Goal: Transaction & Acquisition: Purchase product/service

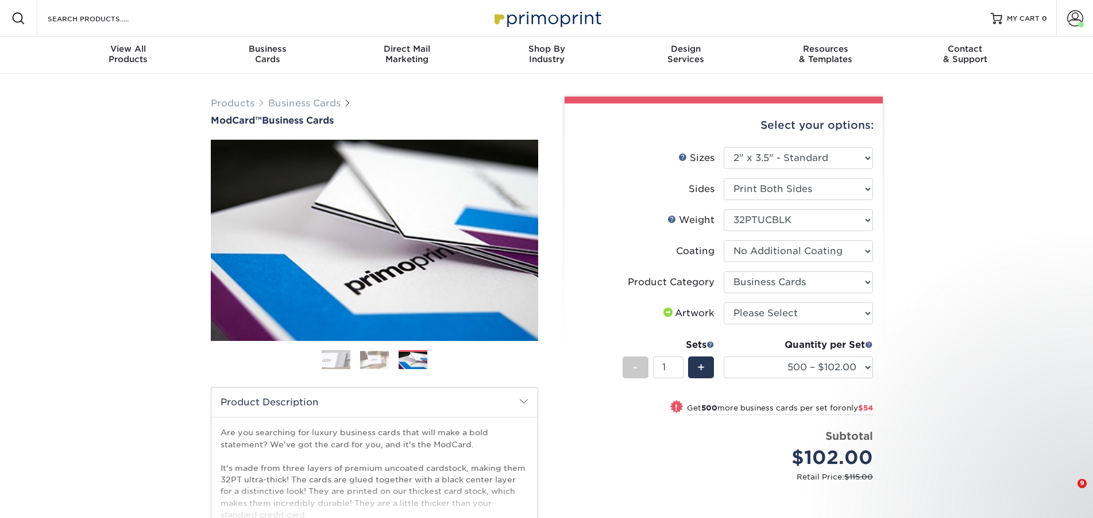
select select "2.00x3.50"
select select "3b5148f1-0588-4f88-a218-97bcfdce65c1"
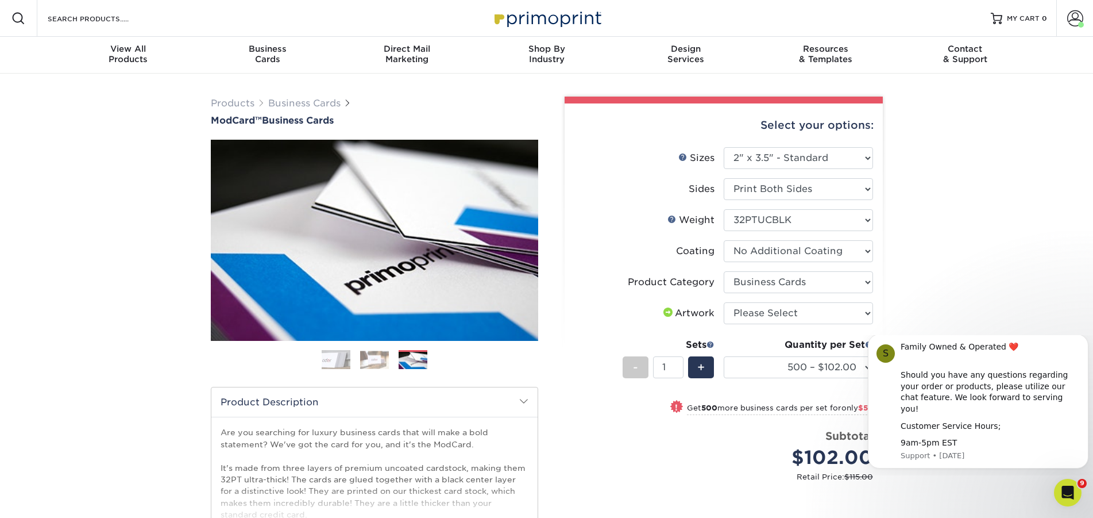
click at [375, 361] on img at bounding box center [374, 359] width 29 height 18
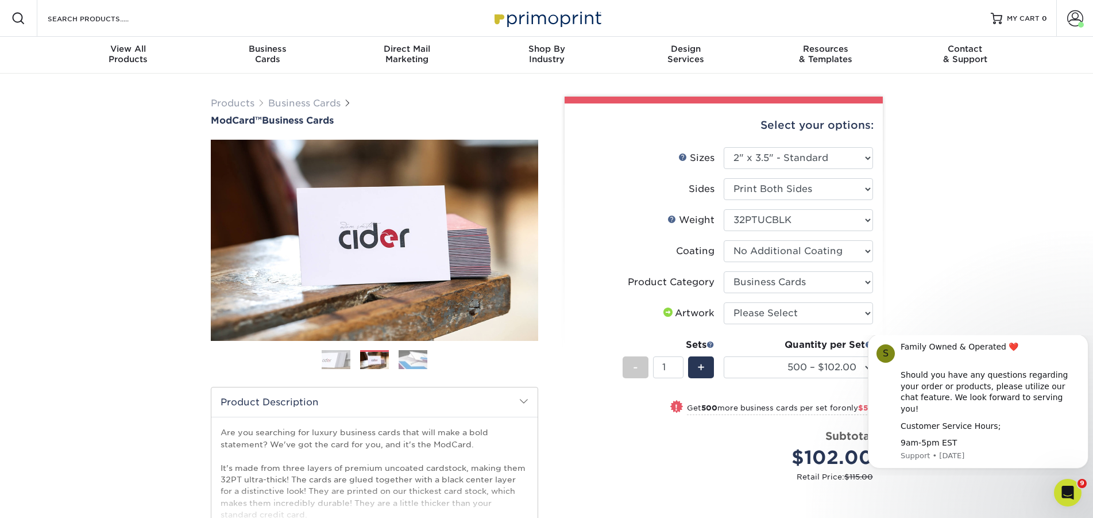
click at [418, 358] on img at bounding box center [413, 359] width 29 height 20
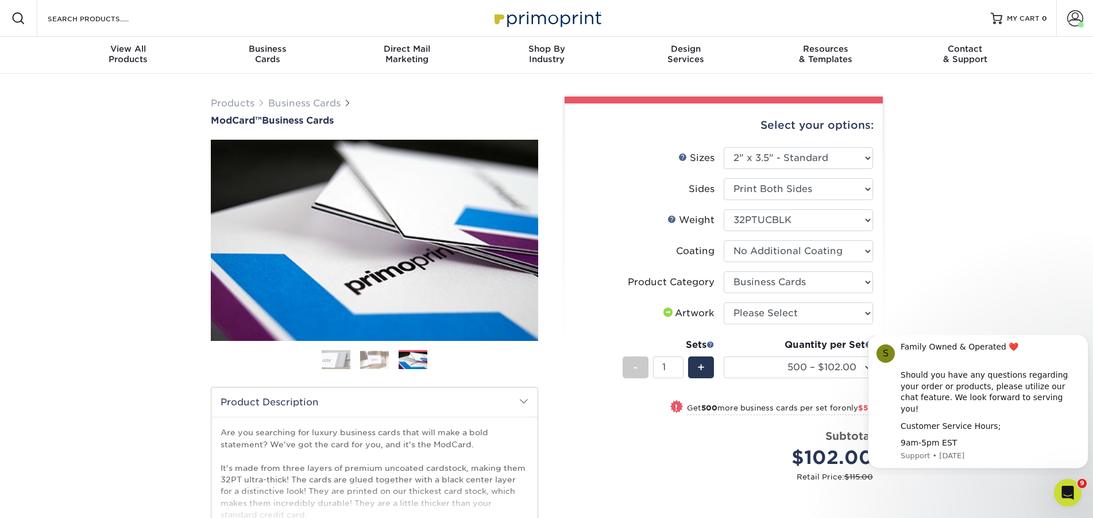
click at [328, 356] on img at bounding box center [336, 359] width 29 height 29
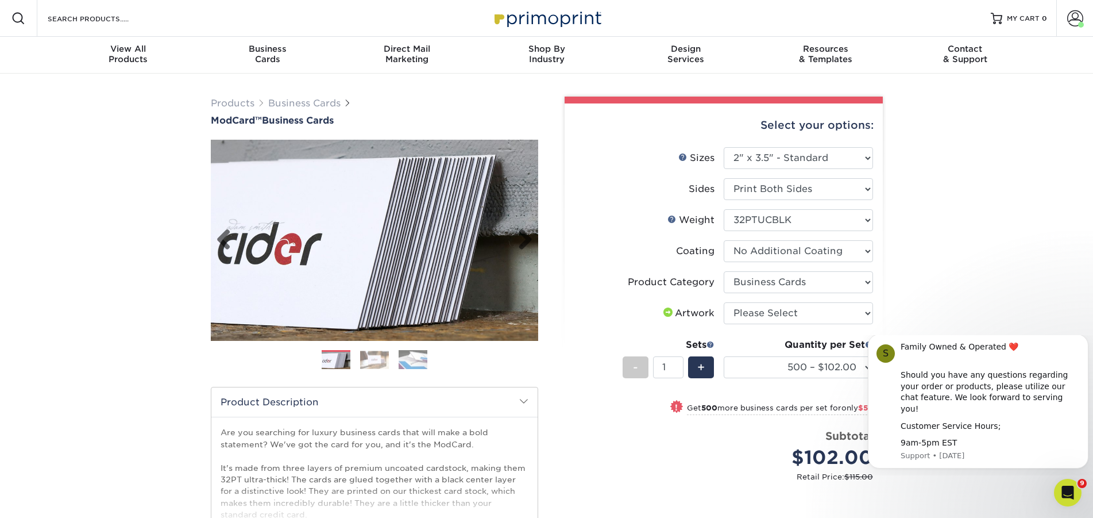
click at [455, 246] on img at bounding box center [375, 240] width 328 height 328
click at [382, 357] on img at bounding box center [374, 359] width 29 height 18
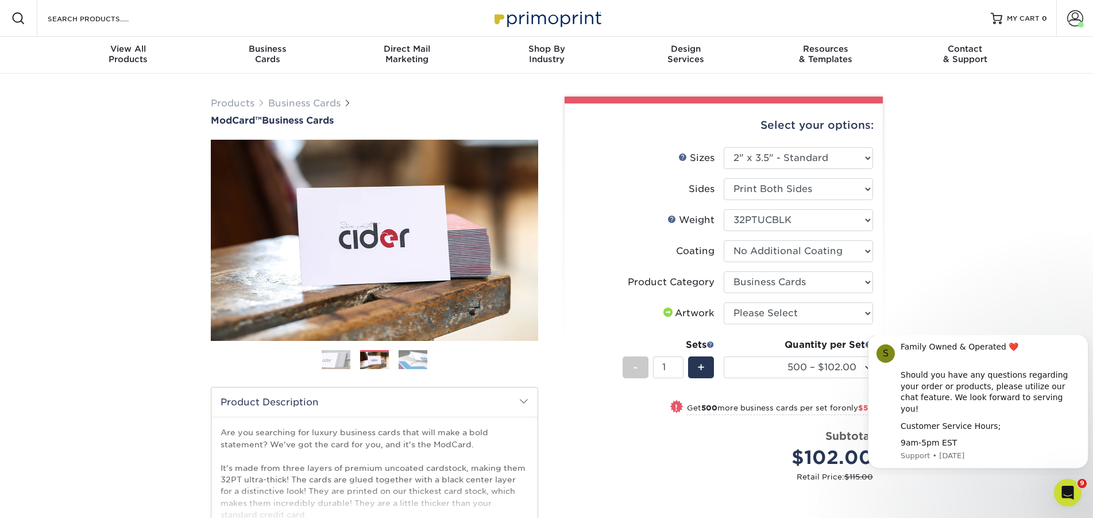
click at [433, 353] on ol at bounding box center [375, 364] width 328 height 28
click at [414, 356] on img at bounding box center [413, 359] width 29 height 20
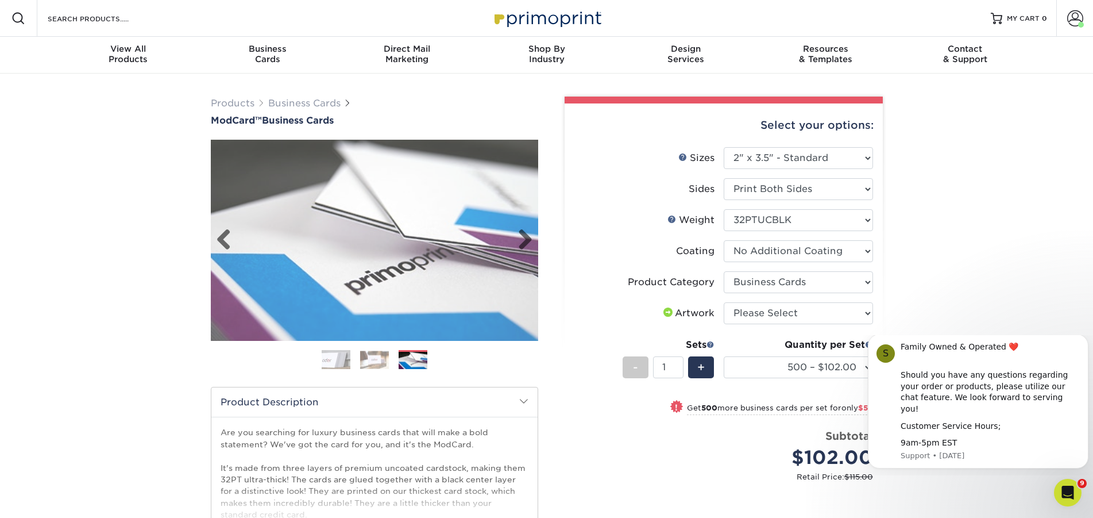
click at [415, 276] on img at bounding box center [375, 240] width 328 height 226
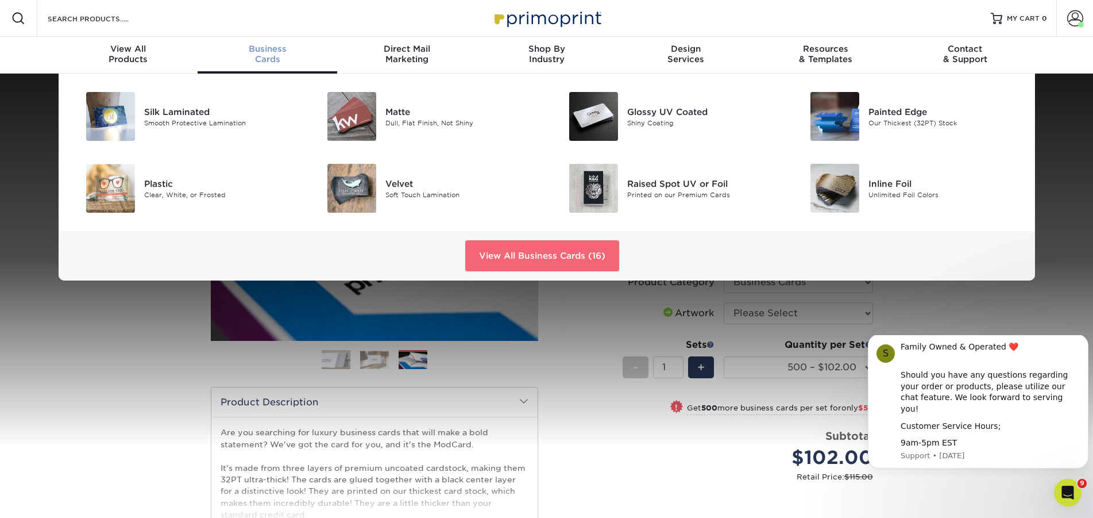
click at [537, 253] on link "View All Business Cards (16)" at bounding box center [542, 255] width 154 height 31
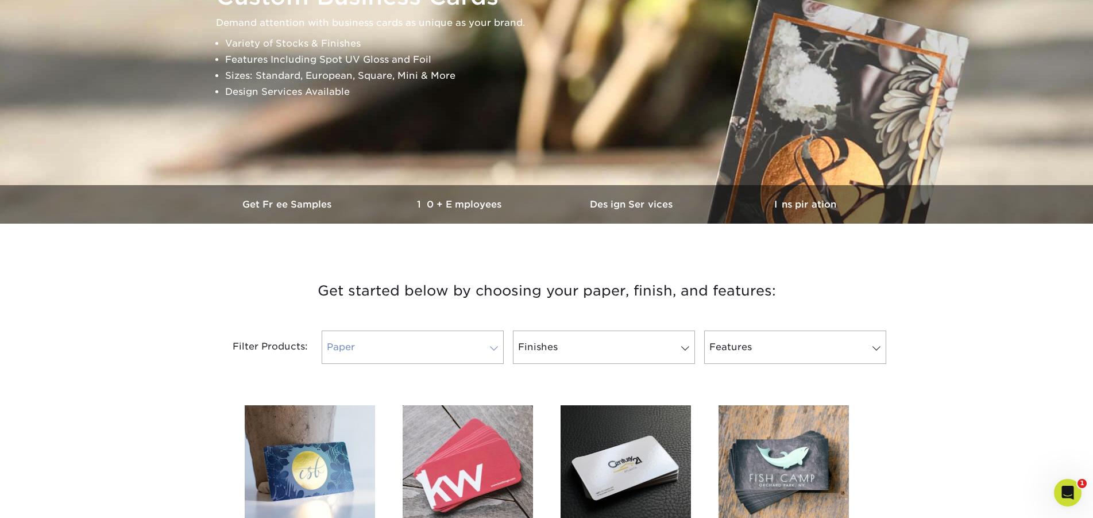
click at [456, 351] on link "Paper" at bounding box center [413, 346] width 182 height 33
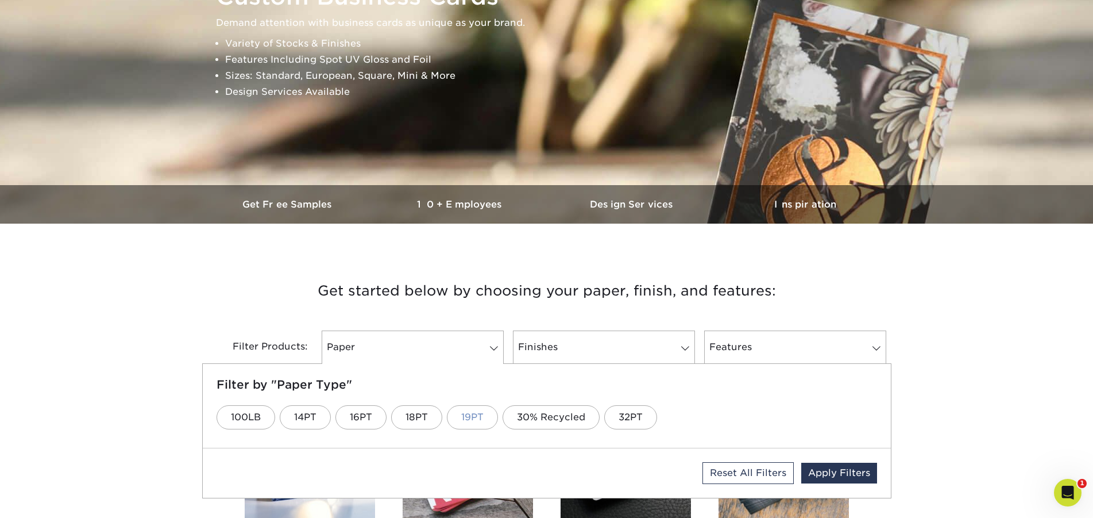
click at [471, 415] on link "19PT" at bounding box center [472, 417] width 51 height 24
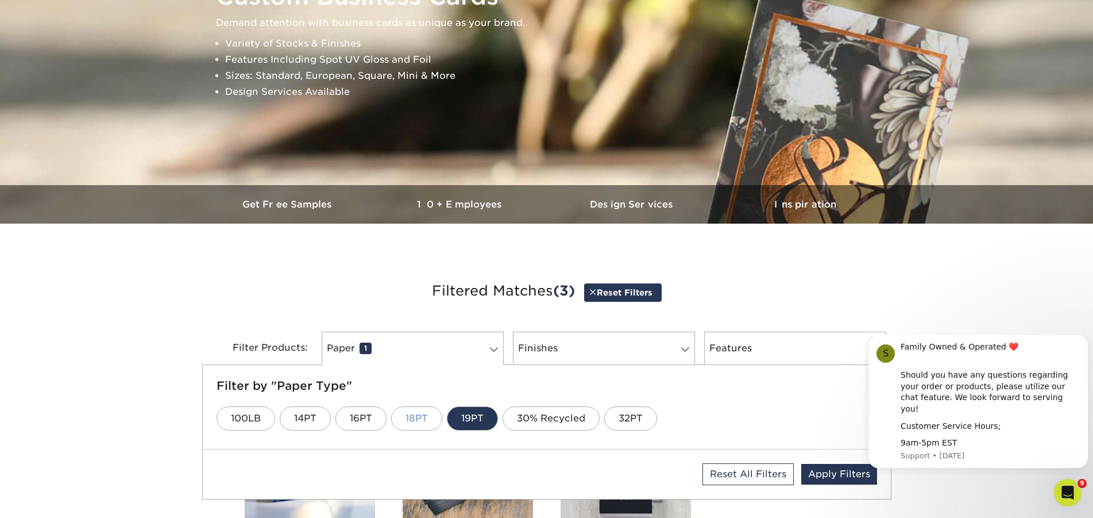
click at [425, 416] on link "18PT" at bounding box center [416, 418] width 51 height 24
click at [629, 415] on link "32PT" at bounding box center [630, 418] width 53 height 24
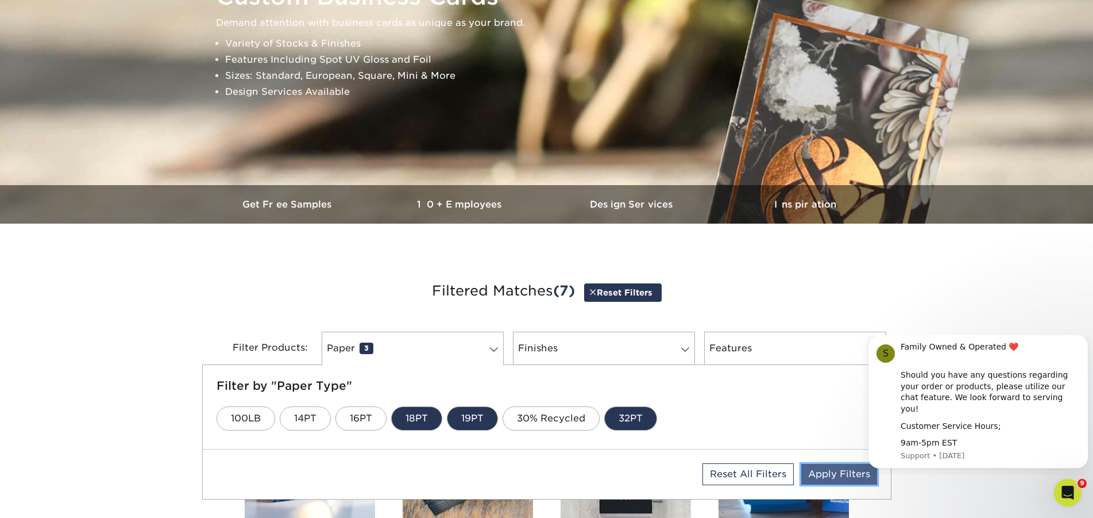
click at [842, 468] on link "Apply Filters" at bounding box center [840, 474] width 76 height 21
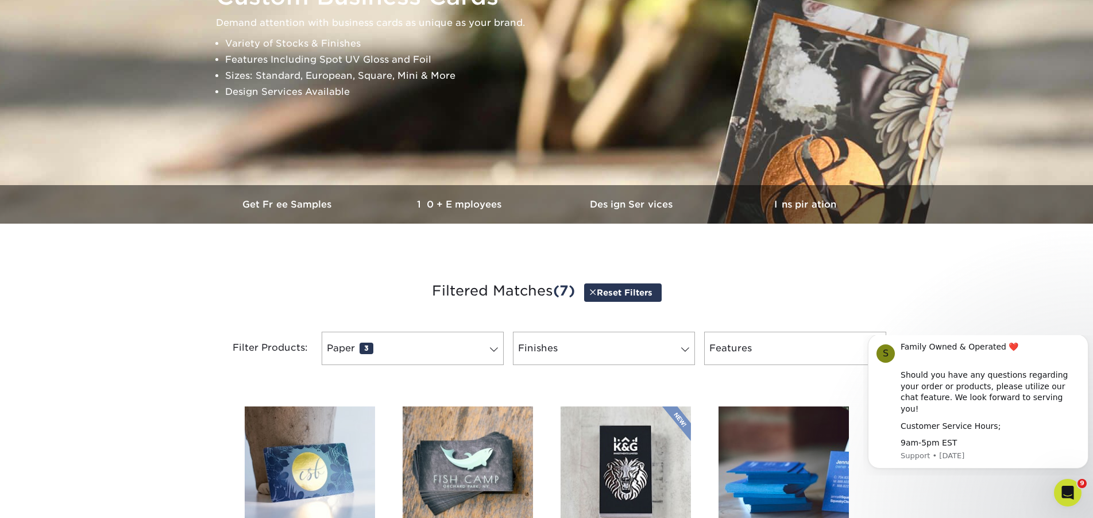
scroll to position [410, 0]
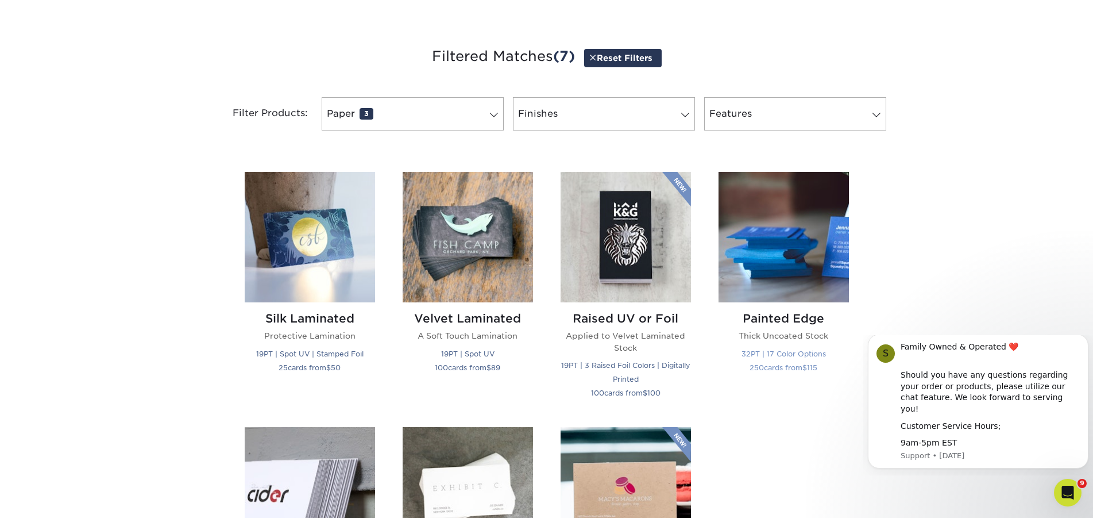
click at [792, 248] on img at bounding box center [784, 237] width 130 height 130
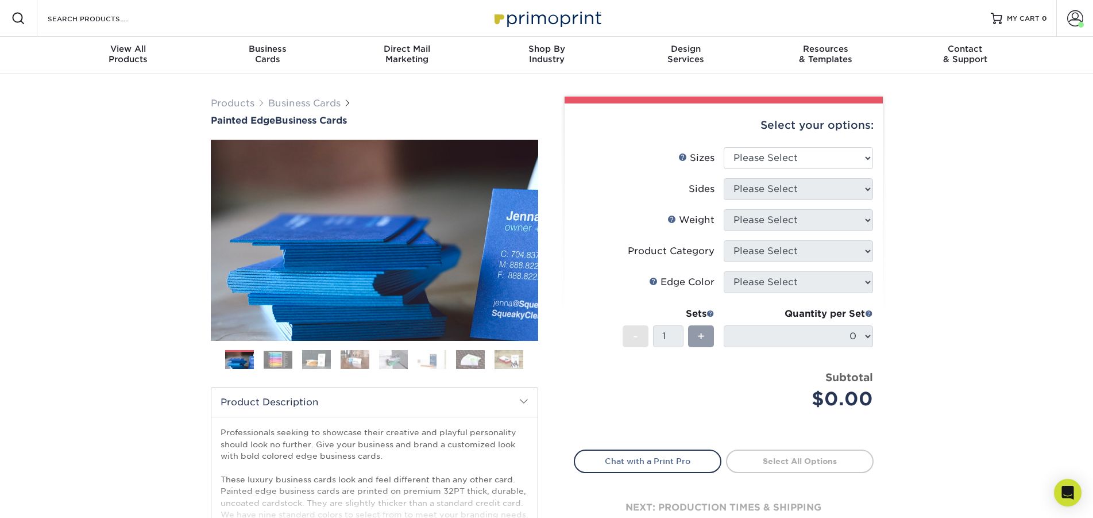
click at [284, 360] on img at bounding box center [278, 359] width 29 height 18
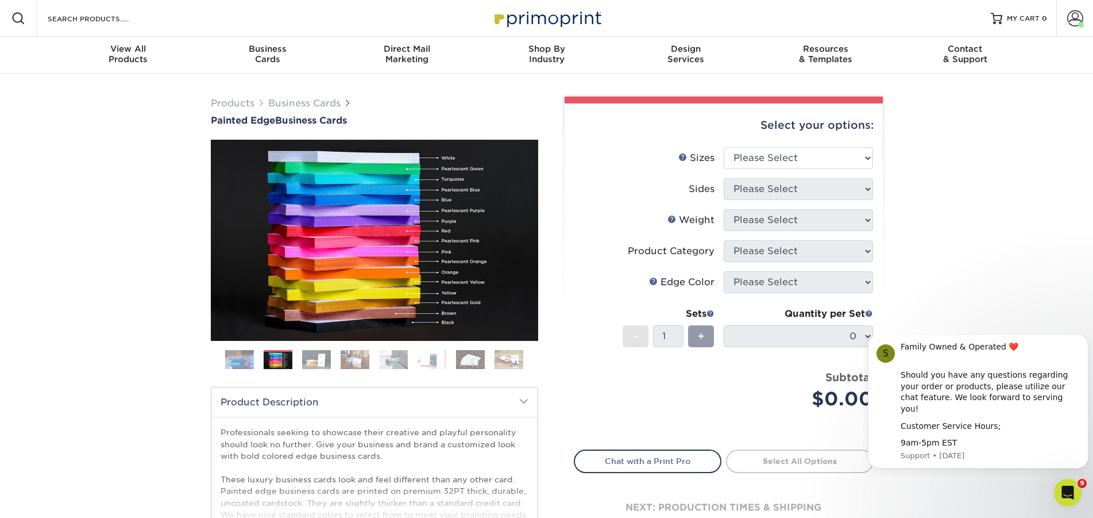
click at [346, 360] on img at bounding box center [355, 359] width 29 height 20
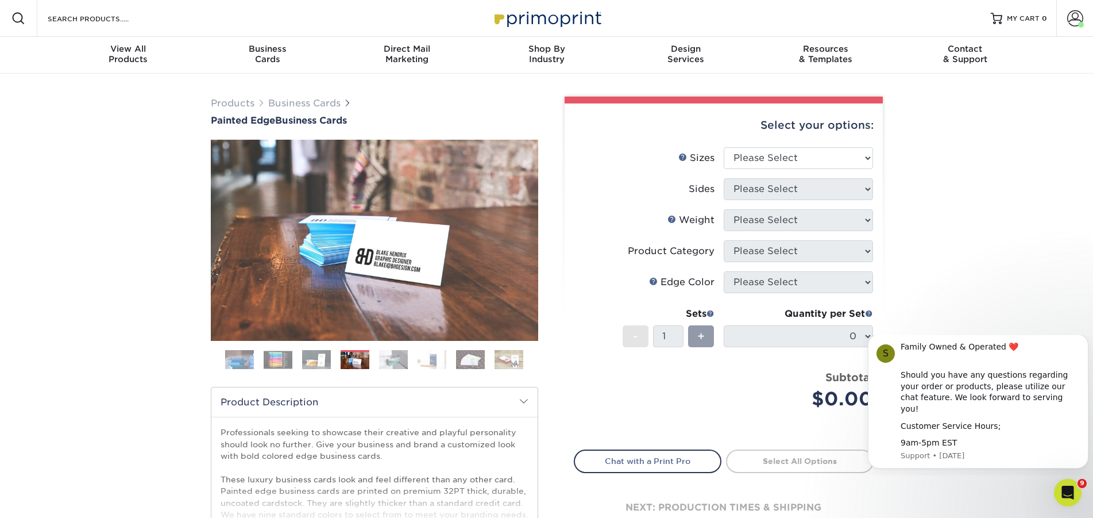
click at [321, 362] on img at bounding box center [316, 359] width 29 height 20
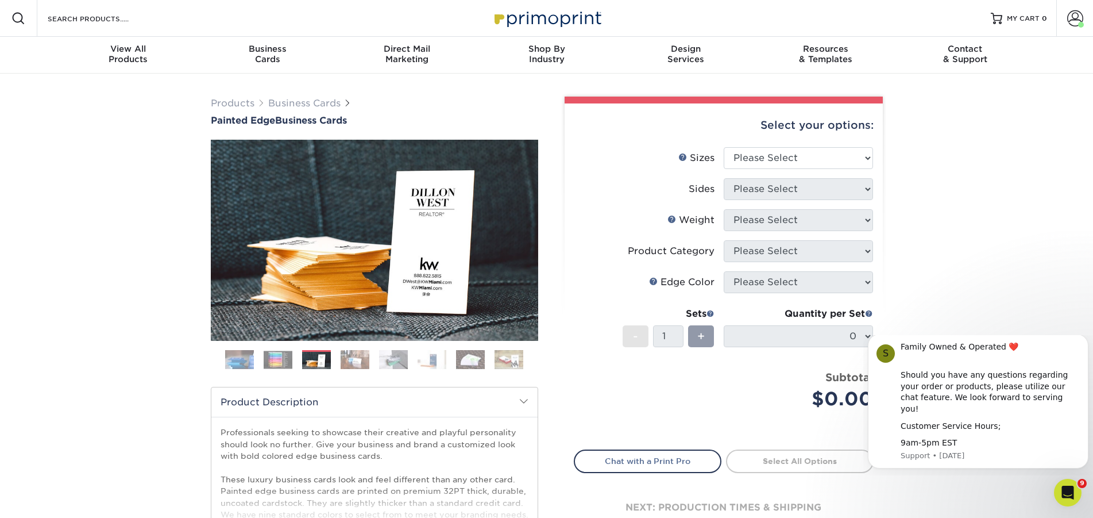
click at [396, 359] on img at bounding box center [393, 359] width 29 height 20
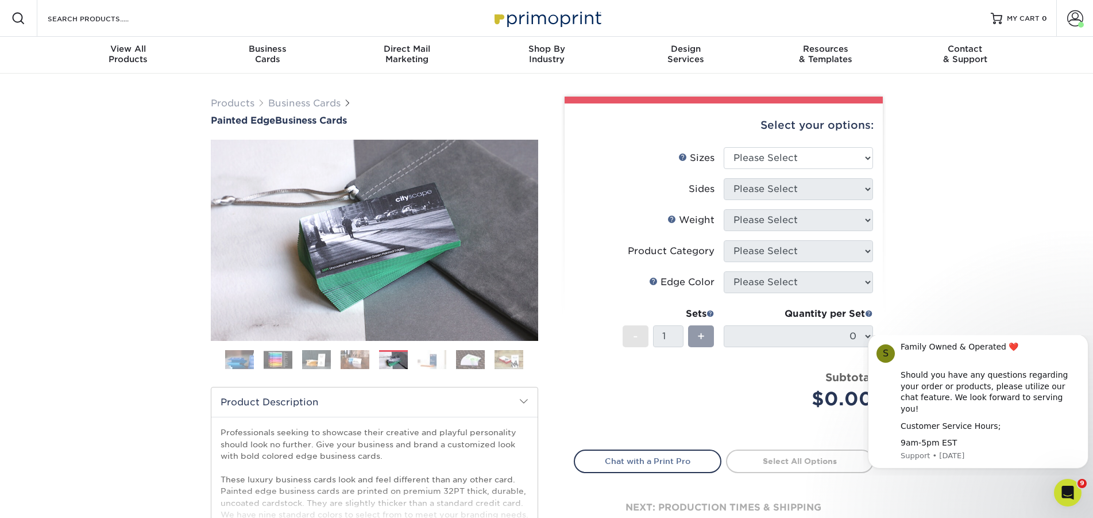
click at [419, 357] on img at bounding box center [432, 359] width 29 height 20
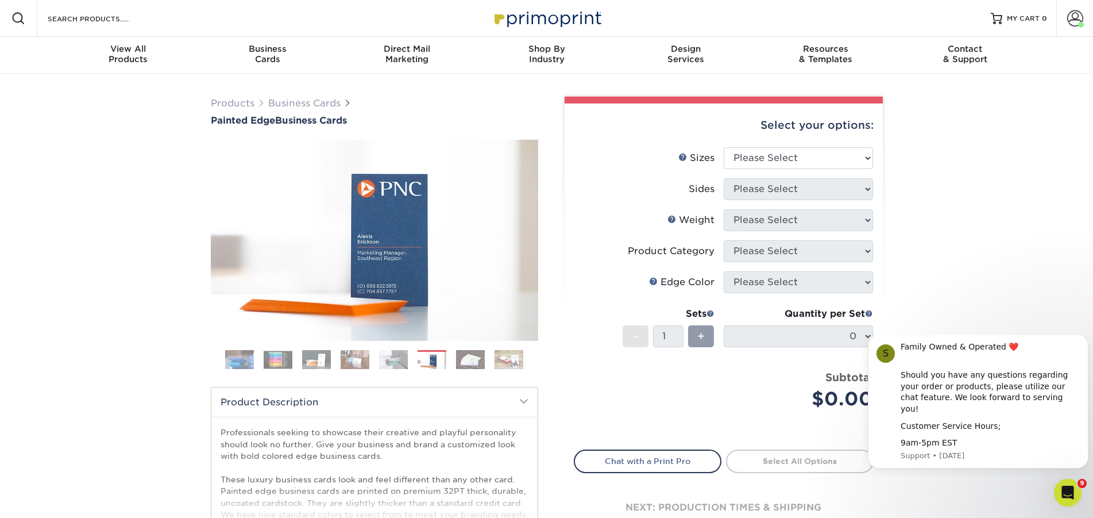
drag, startPoint x: 437, startPoint y: 356, endPoint x: 444, endPoint y: 355, distance: 6.9
click at [438, 356] on img at bounding box center [432, 360] width 29 height 20
click at [472, 354] on img at bounding box center [470, 359] width 29 height 20
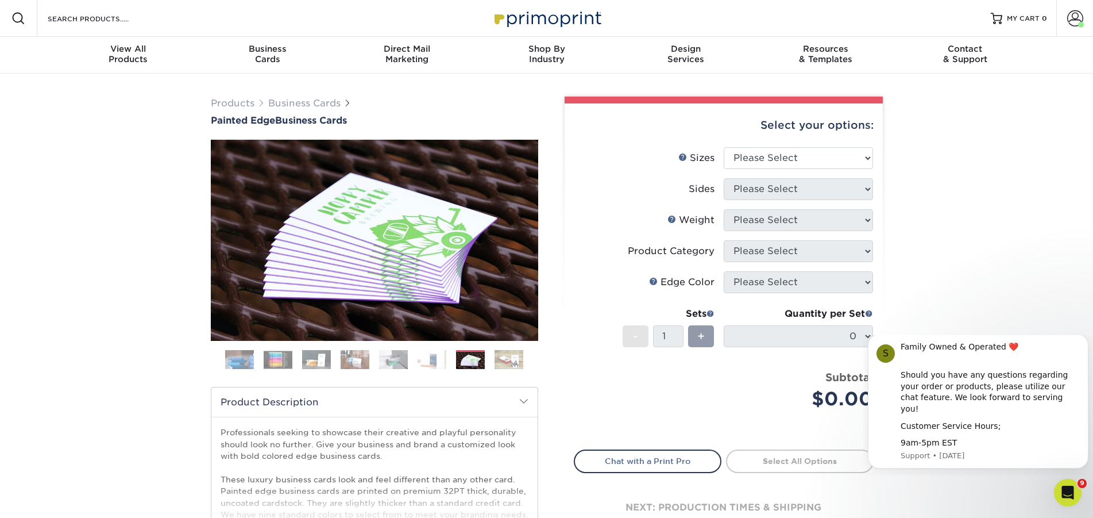
click at [506, 359] on img at bounding box center [509, 359] width 29 height 20
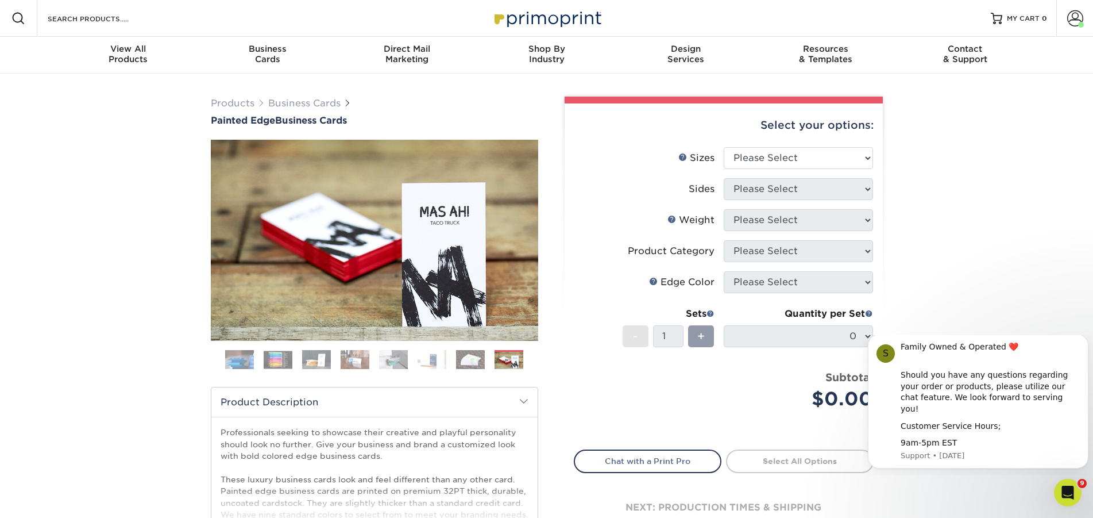
click at [246, 361] on img at bounding box center [239, 359] width 29 height 29
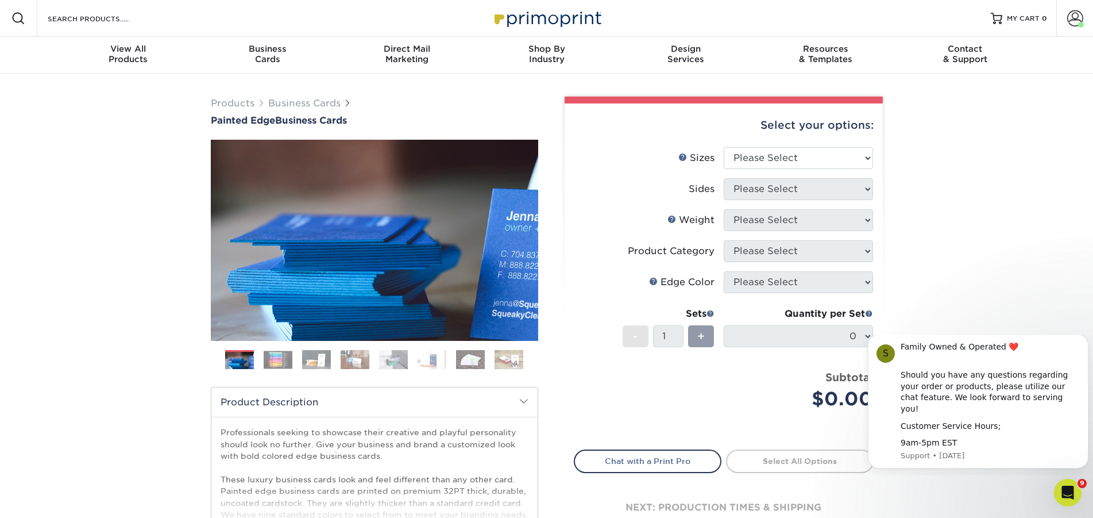
click at [286, 359] on img at bounding box center [278, 359] width 29 height 18
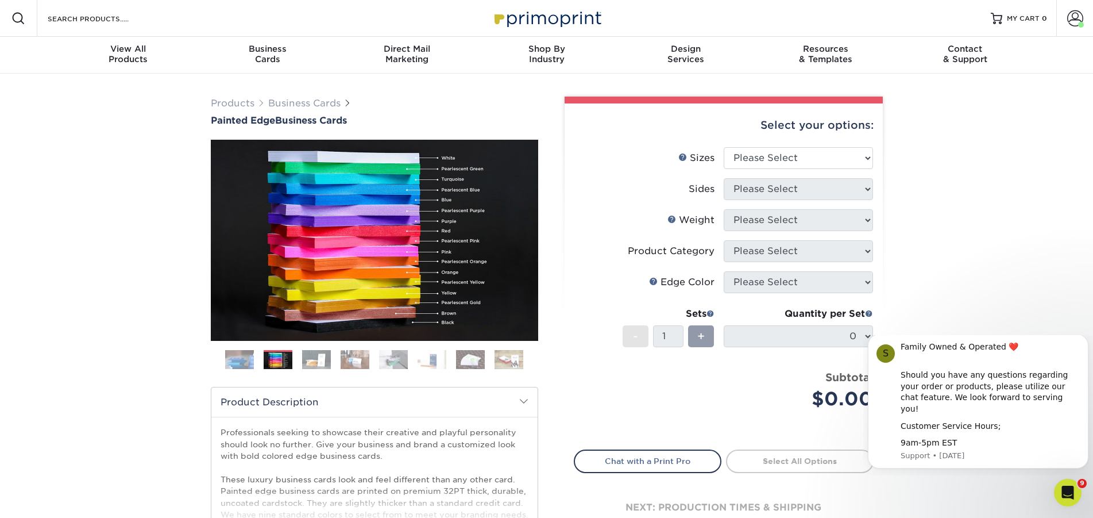
click at [303, 359] on img at bounding box center [316, 359] width 29 height 20
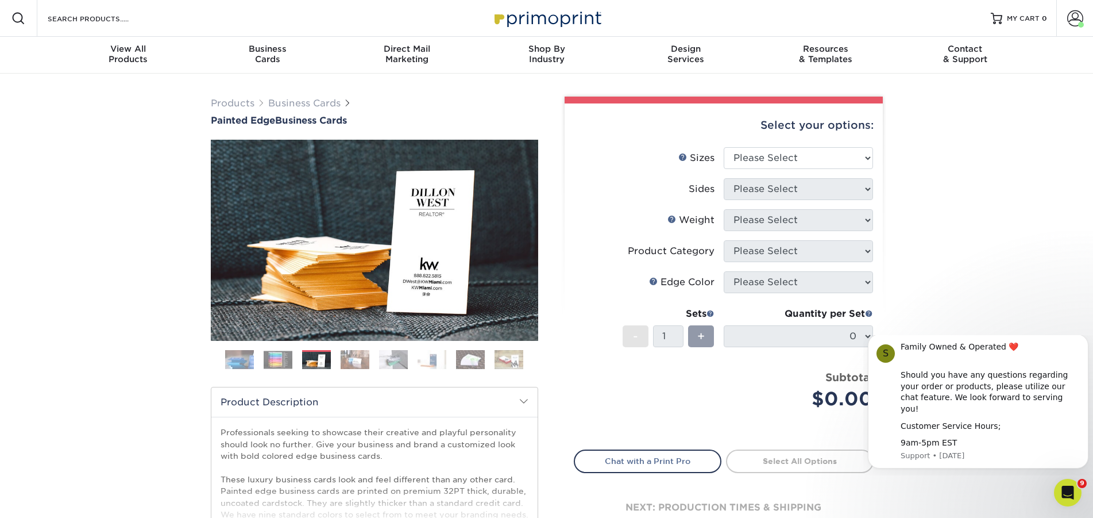
click at [352, 356] on img at bounding box center [355, 359] width 29 height 20
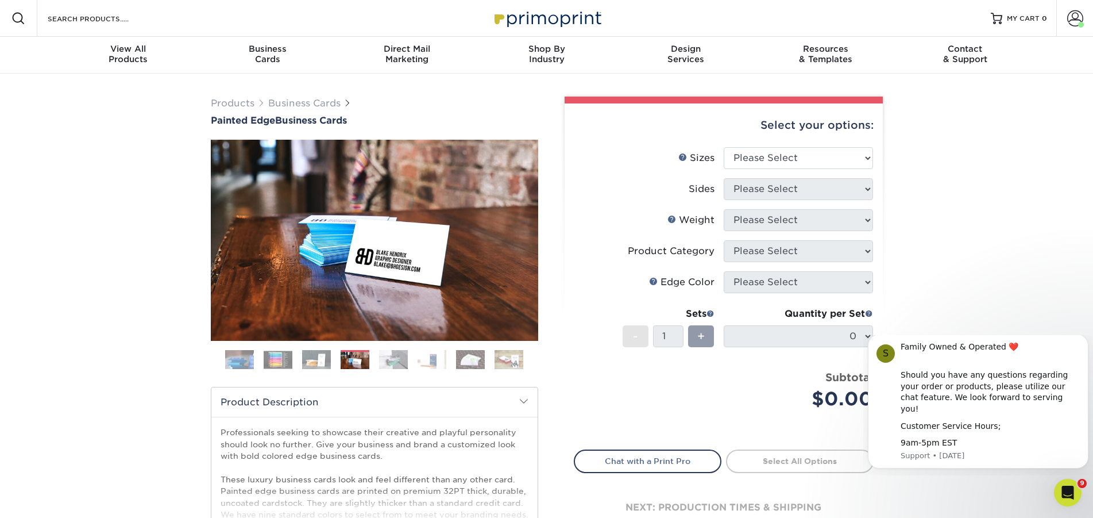
click at [312, 355] on img at bounding box center [316, 359] width 29 height 20
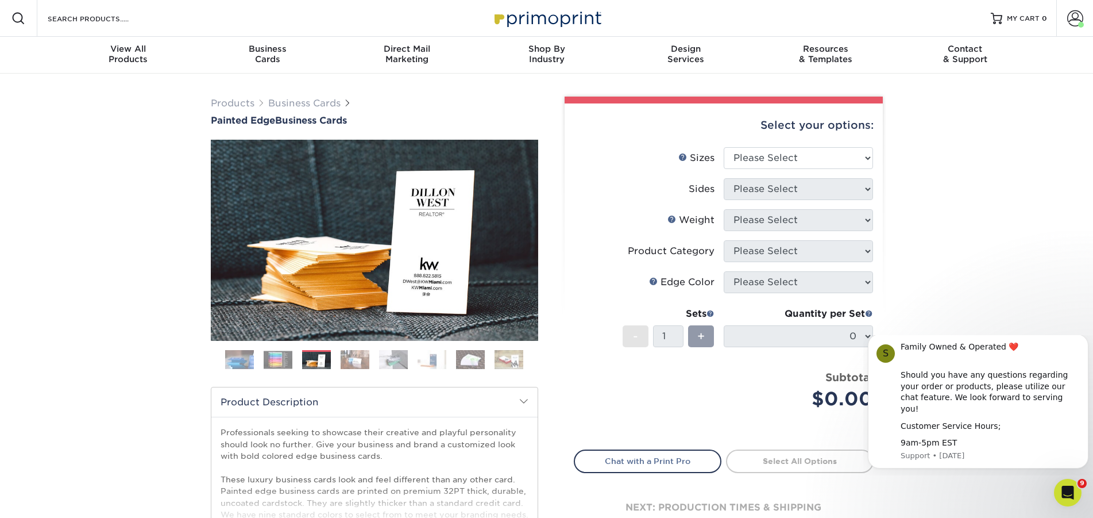
click at [392, 360] on img at bounding box center [393, 359] width 29 height 20
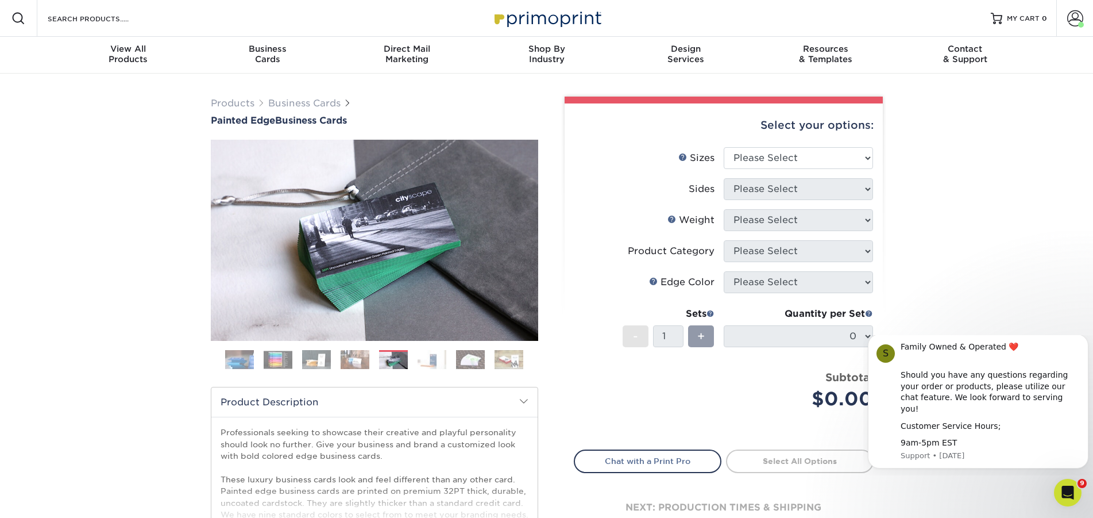
click at [426, 356] on img at bounding box center [432, 359] width 29 height 20
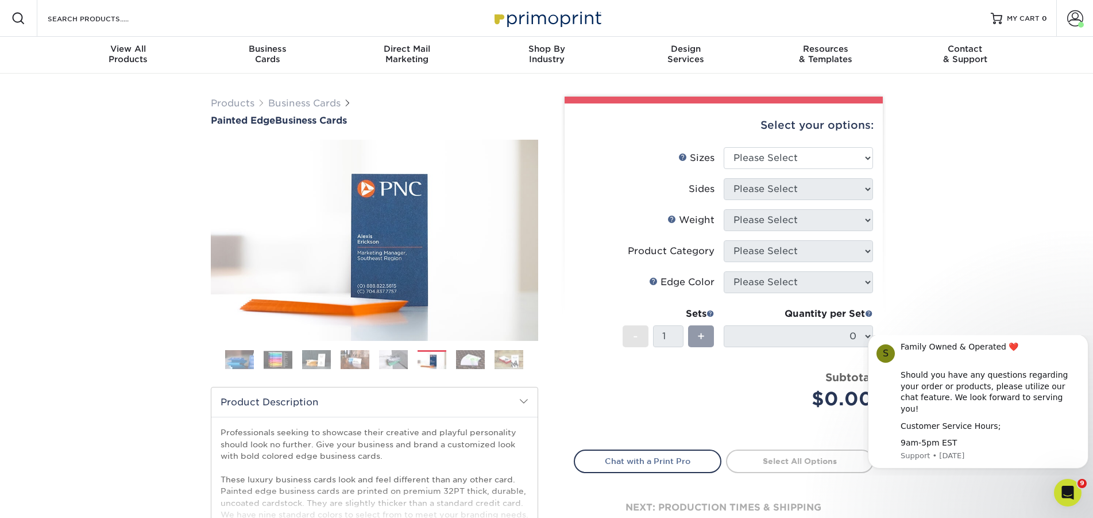
click at [468, 359] on img at bounding box center [470, 359] width 29 height 20
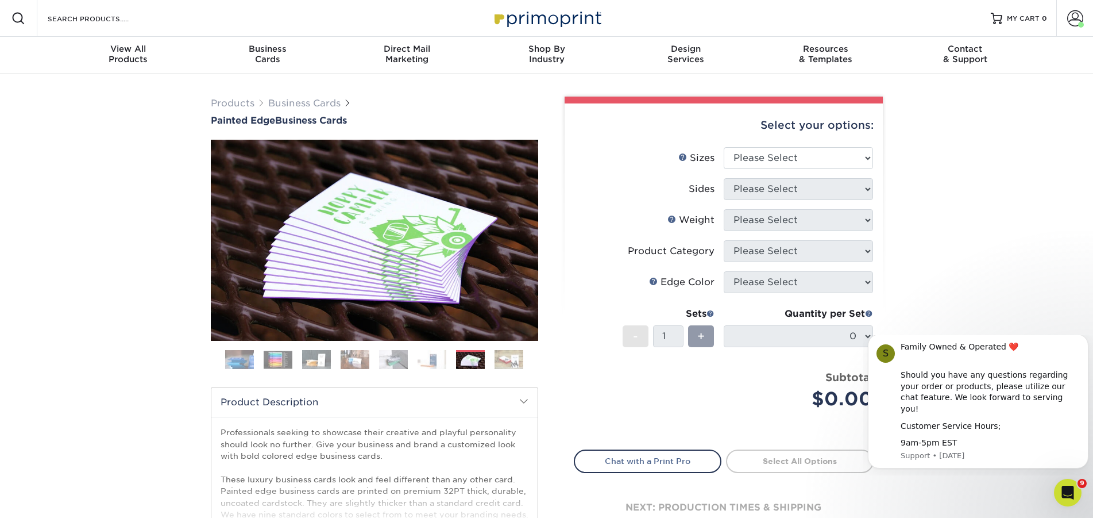
click at [502, 354] on img at bounding box center [509, 359] width 29 height 20
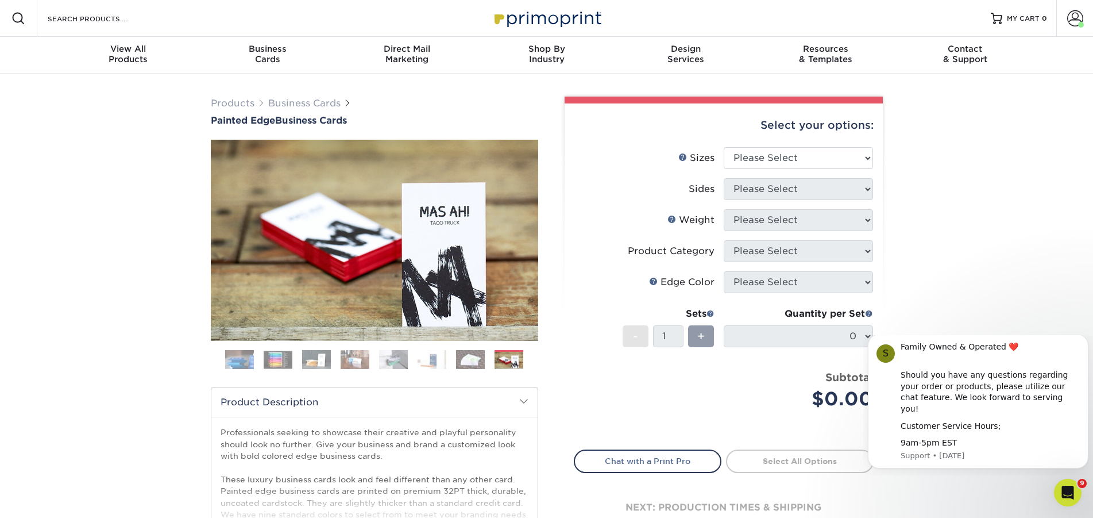
click at [276, 352] on img at bounding box center [278, 359] width 29 height 18
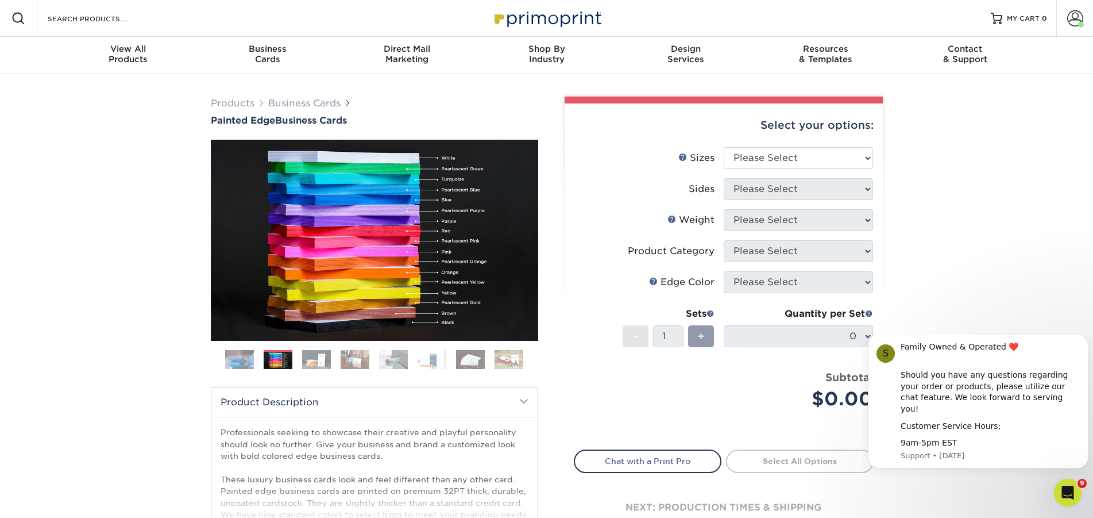
click at [436, 357] on img at bounding box center [432, 359] width 29 height 20
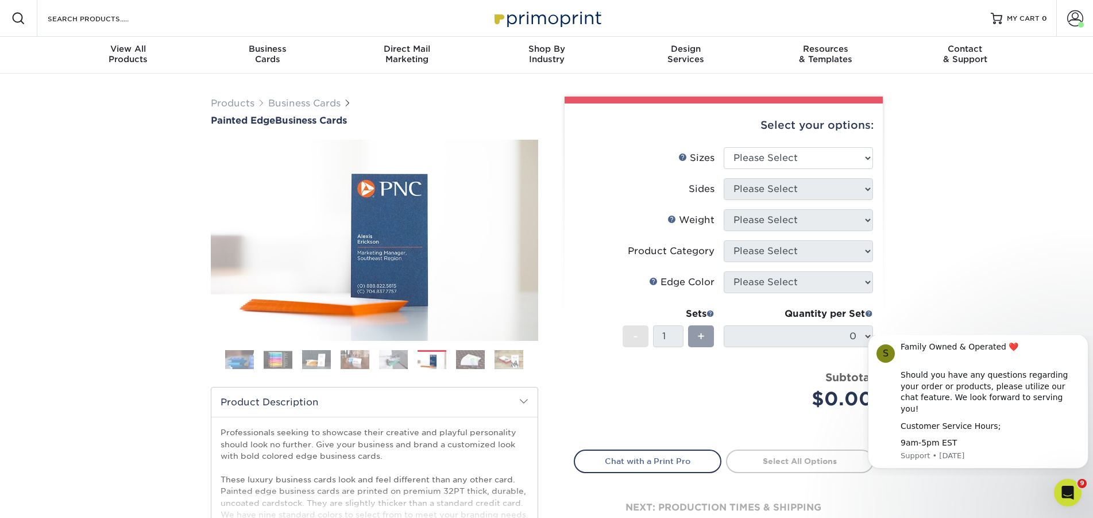
click at [503, 358] on img at bounding box center [509, 359] width 29 height 20
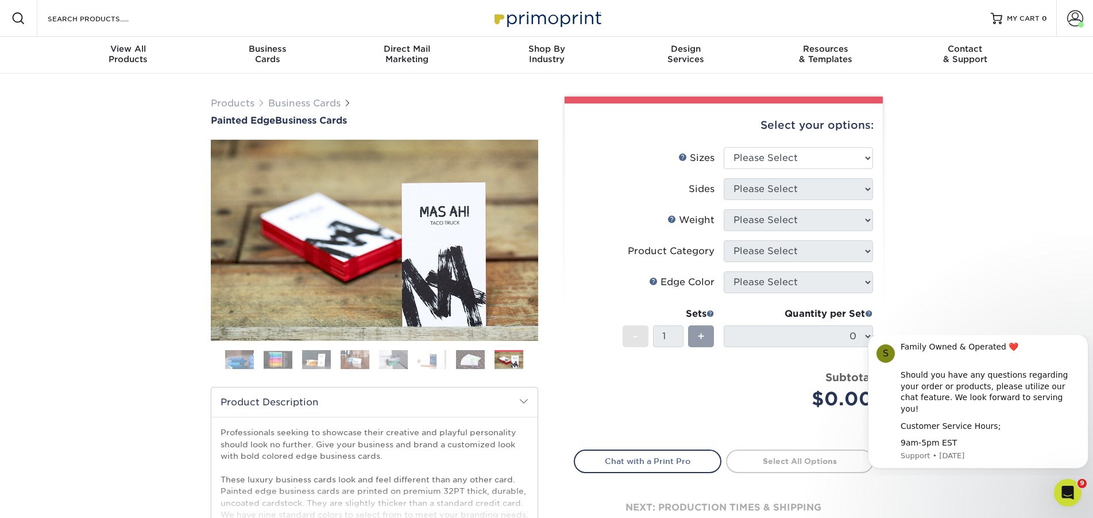
click at [252, 358] on img at bounding box center [239, 359] width 29 height 29
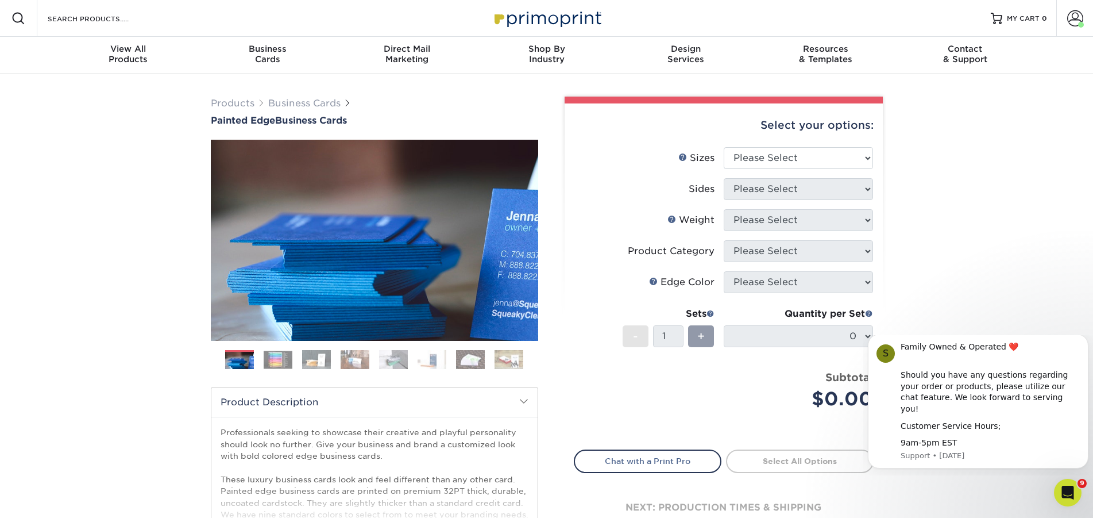
click at [280, 357] on img at bounding box center [278, 359] width 29 height 18
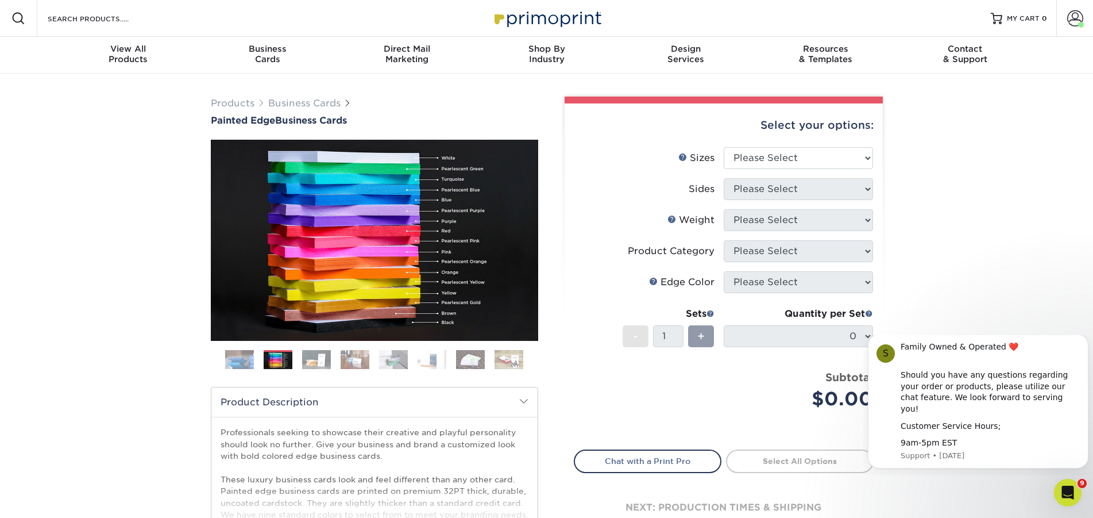
click at [325, 355] on img at bounding box center [316, 359] width 29 height 20
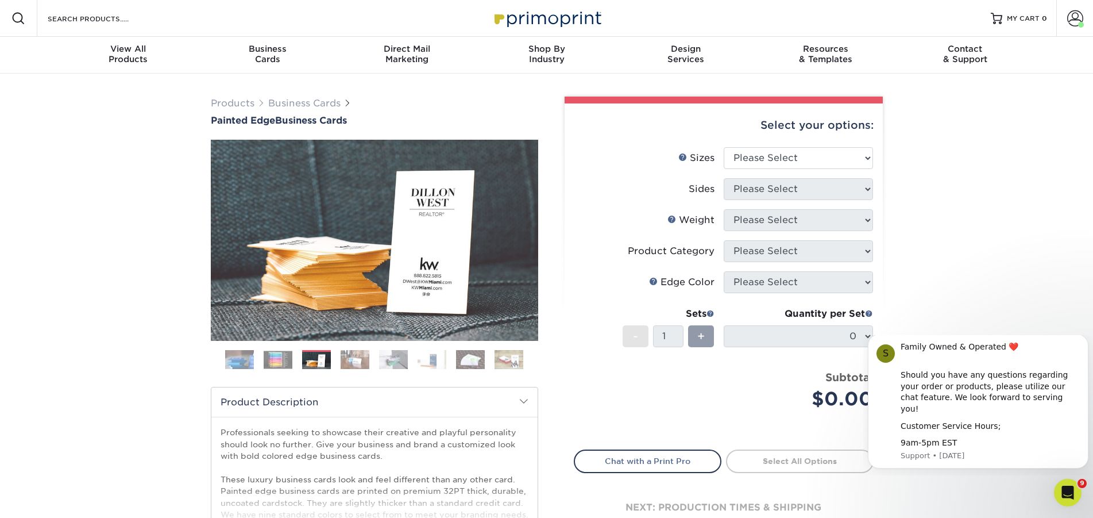
click at [350, 356] on img at bounding box center [355, 359] width 29 height 20
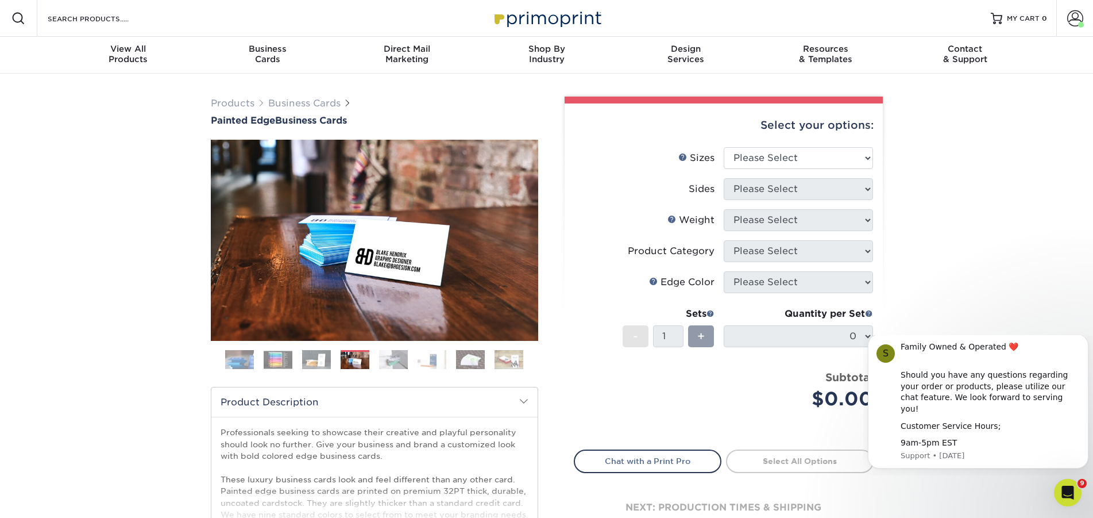
click at [322, 356] on img at bounding box center [316, 359] width 29 height 20
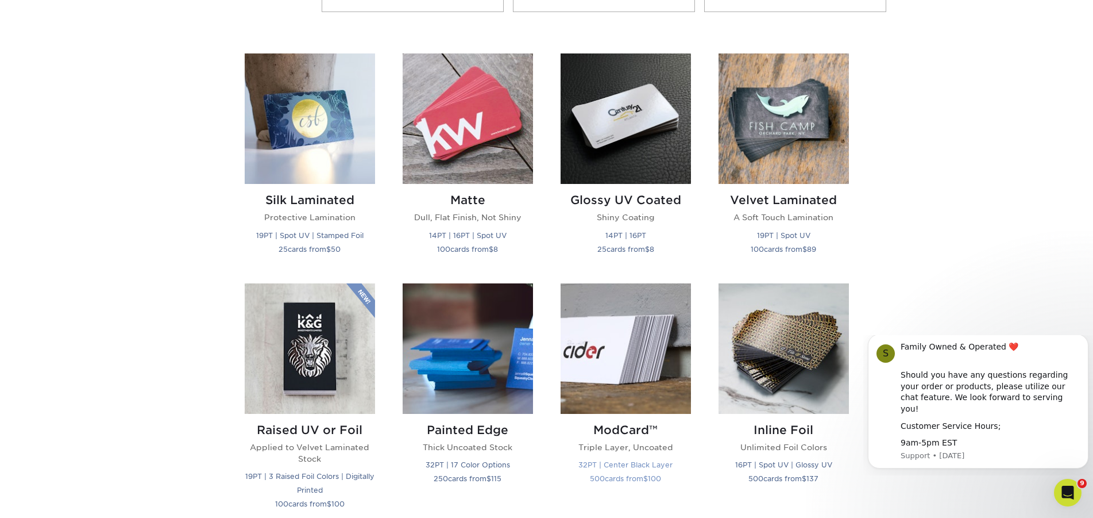
click at [601, 321] on img at bounding box center [626, 348] width 130 height 130
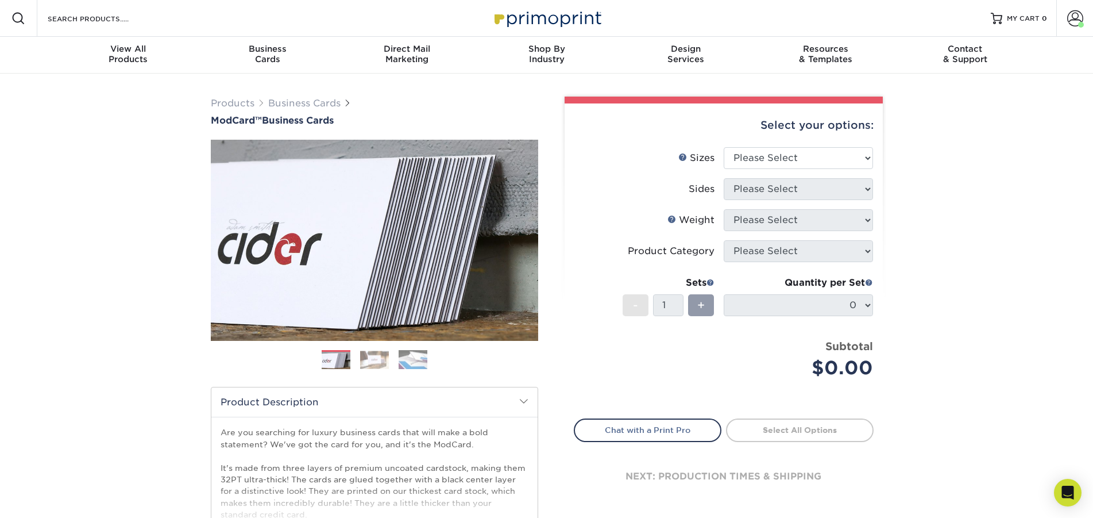
click at [373, 363] on img at bounding box center [374, 359] width 29 height 18
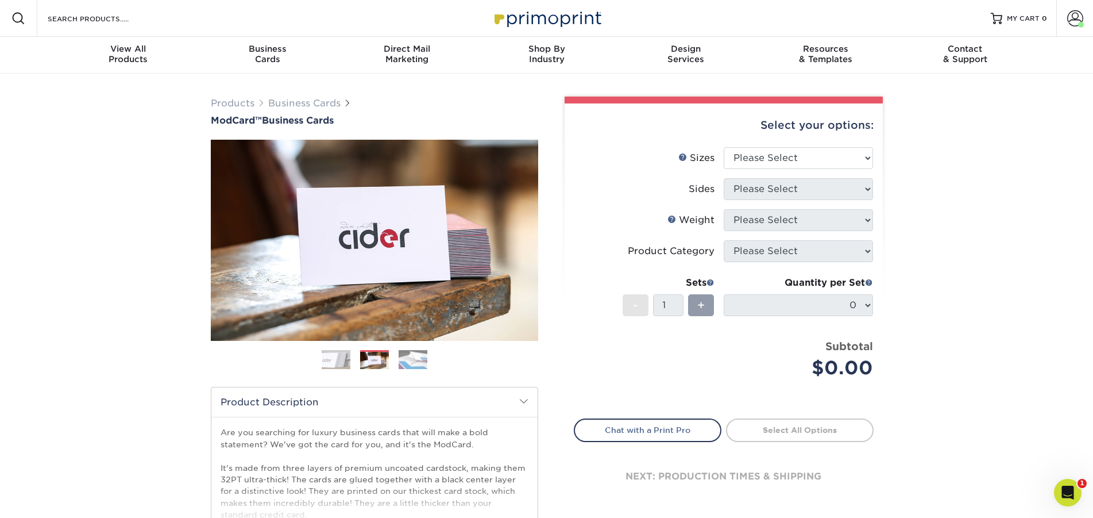
click at [315, 354] on ol at bounding box center [375, 364] width 328 height 28
click at [337, 359] on img at bounding box center [336, 359] width 29 height 29
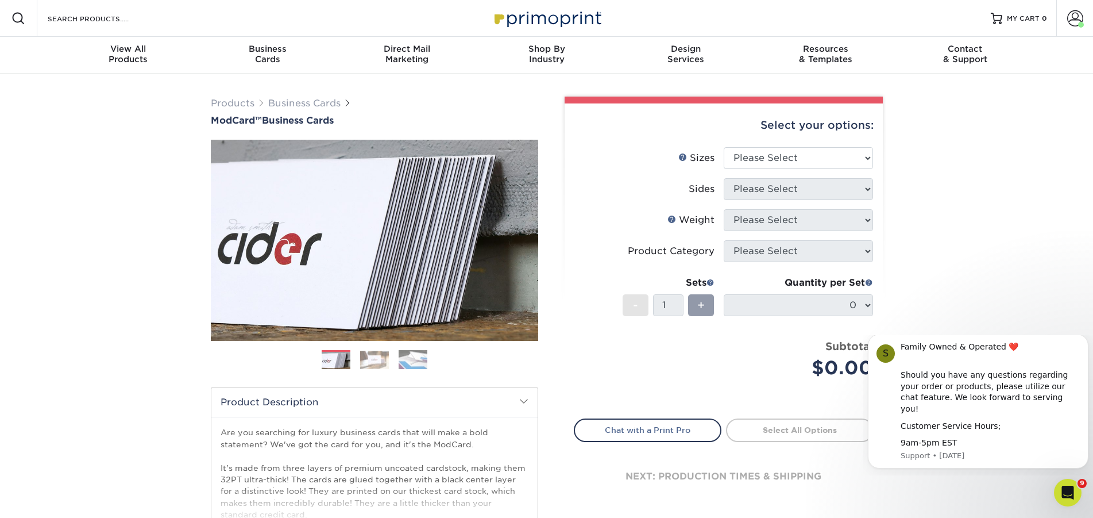
click at [432, 359] on ol at bounding box center [375, 364] width 328 height 28
click at [421, 357] on img at bounding box center [413, 359] width 29 height 20
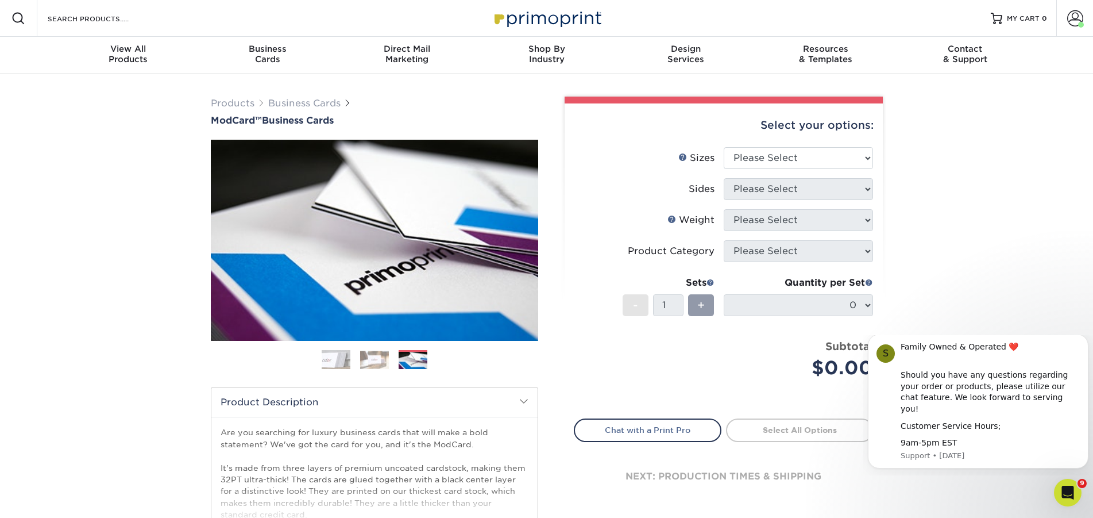
click at [330, 363] on img at bounding box center [336, 359] width 29 height 29
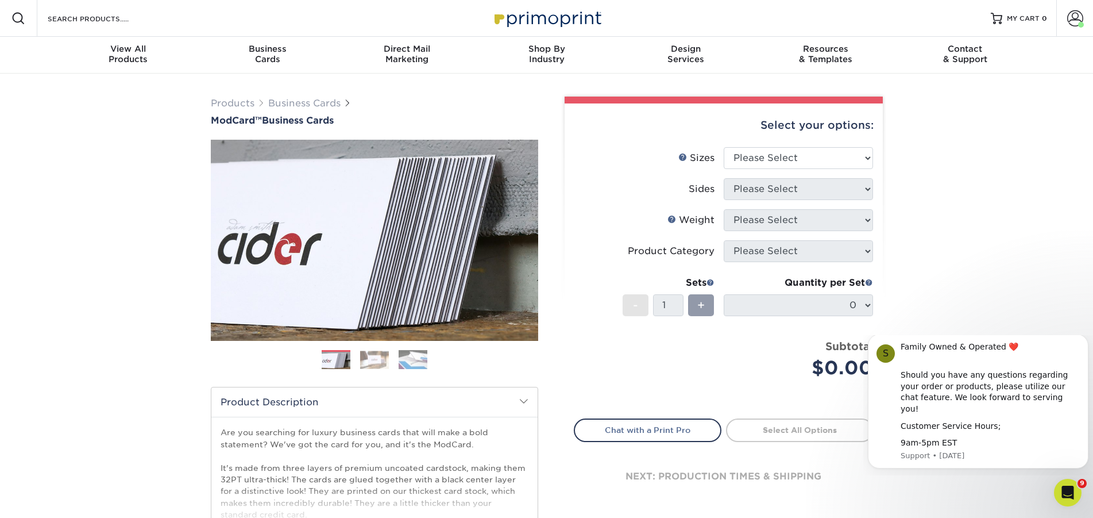
click at [373, 355] on img at bounding box center [374, 359] width 29 height 18
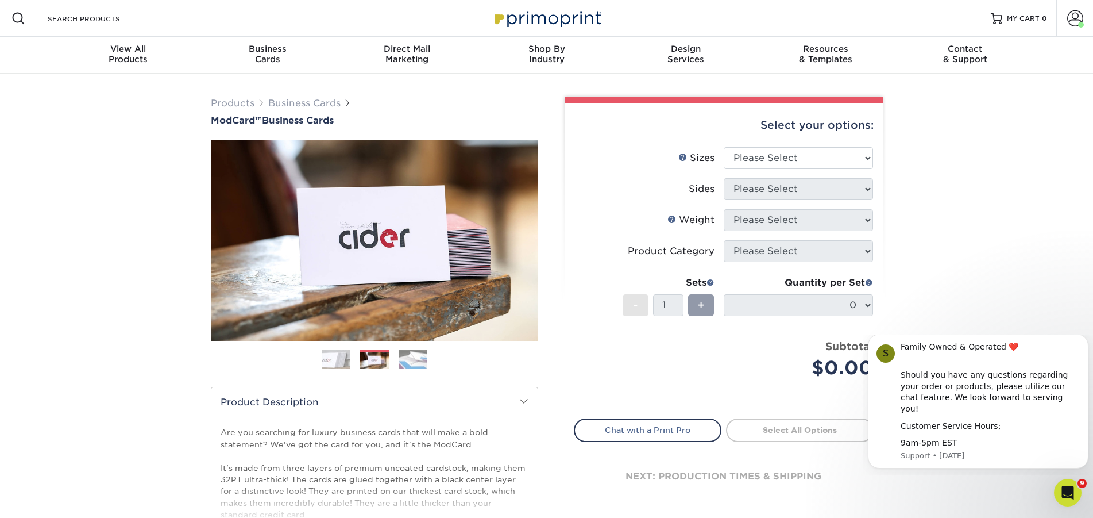
click at [337, 362] on img at bounding box center [336, 359] width 29 height 29
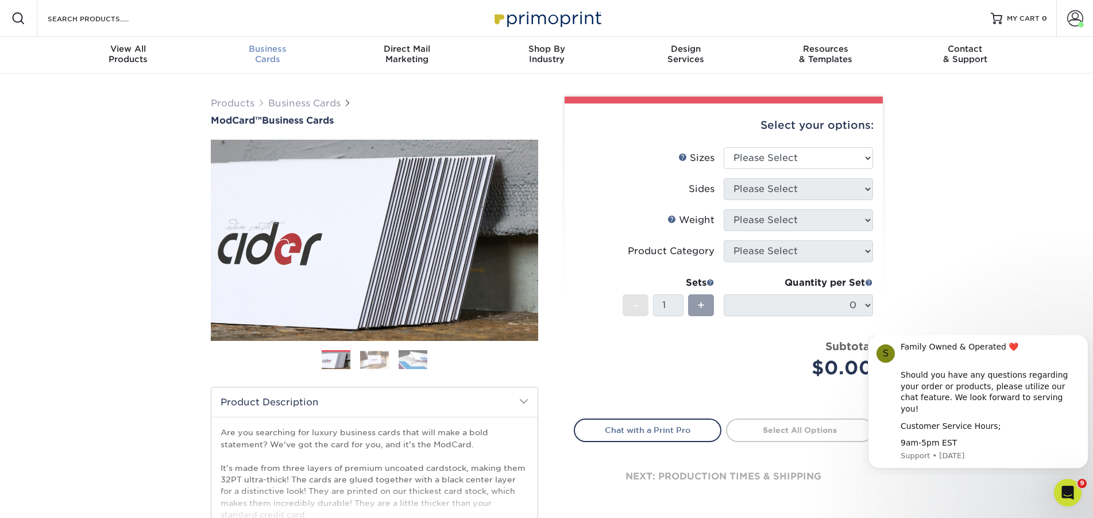
click at [270, 52] on span "Business" at bounding box center [268, 49] width 140 height 10
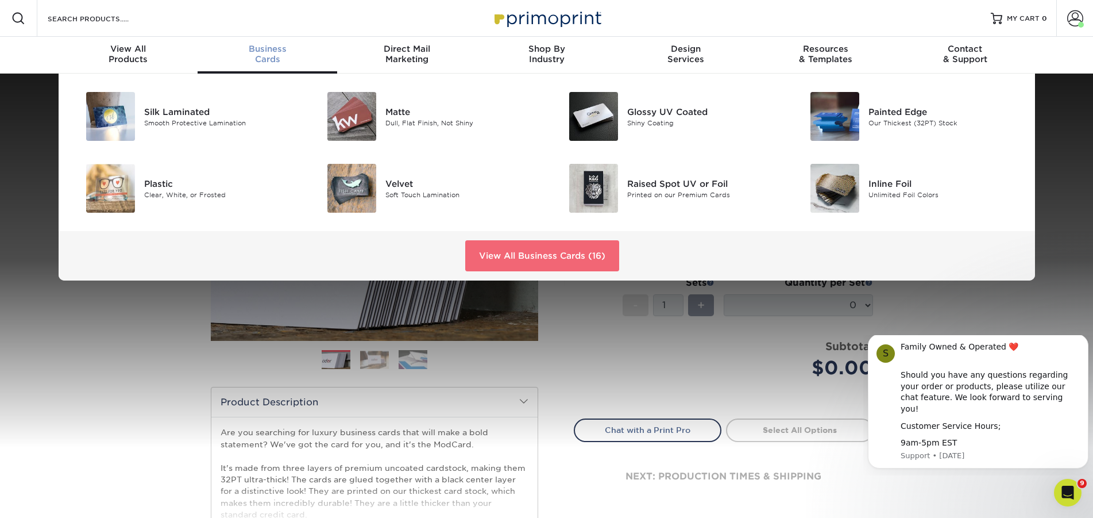
click at [520, 257] on link "View All Business Cards (16)" at bounding box center [542, 255] width 154 height 31
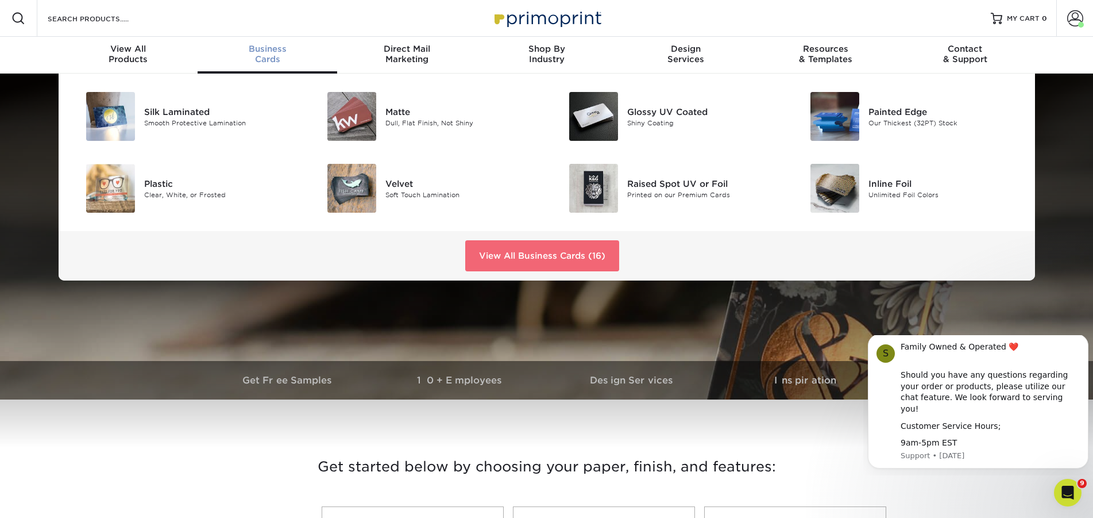
click at [502, 257] on link "View All Business Cards (16)" at bounding box center [542, 255] width 154 height 31
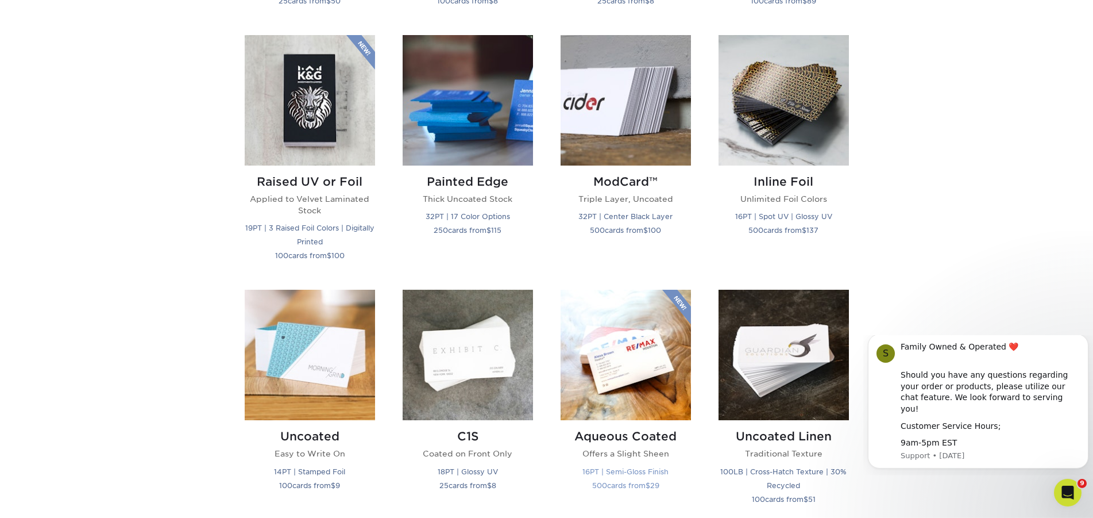
scroll to position [820, 0]
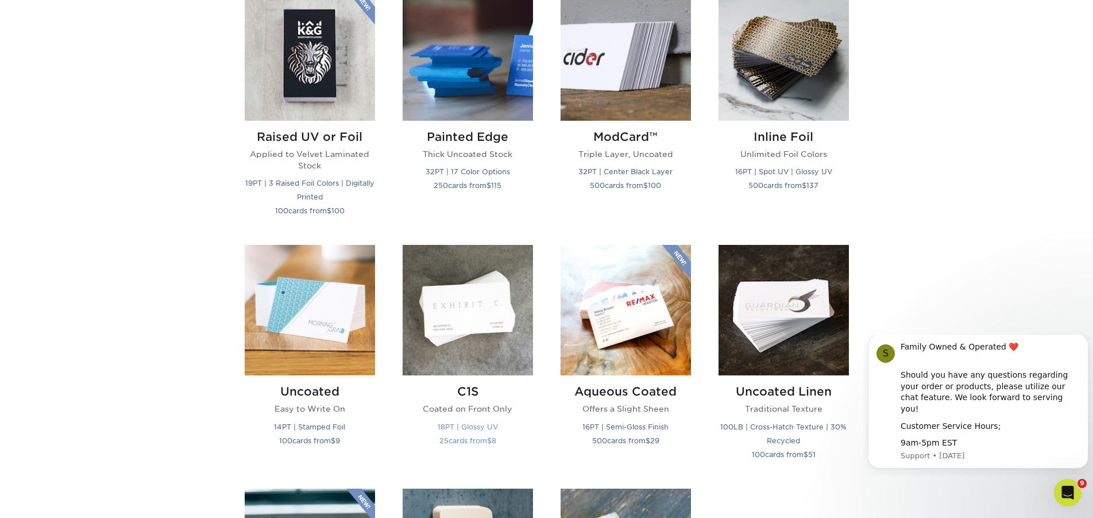
click at [454, 298] on img at bounding box center [468, 310] width 130 height 130
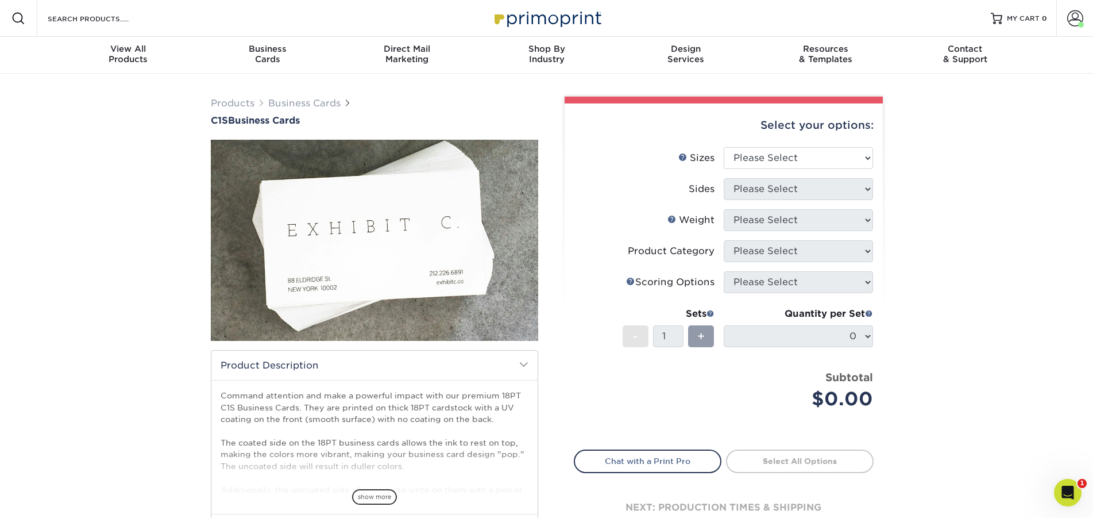
click at [409, 228] on img at bounding box center [375, 240] width 328 height 328
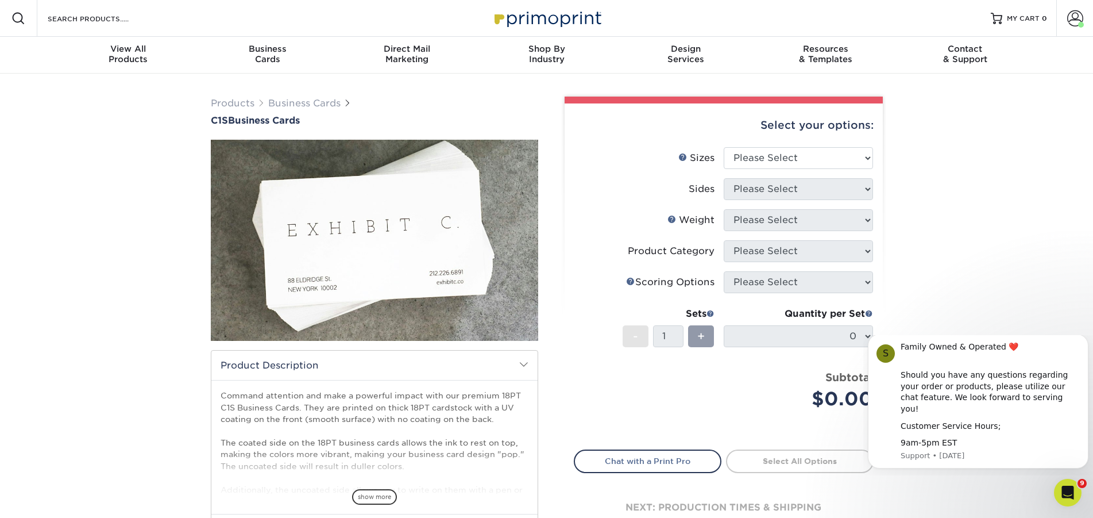
click at [526, 367] on span at bounding box center [523, 364] width 9 height 9
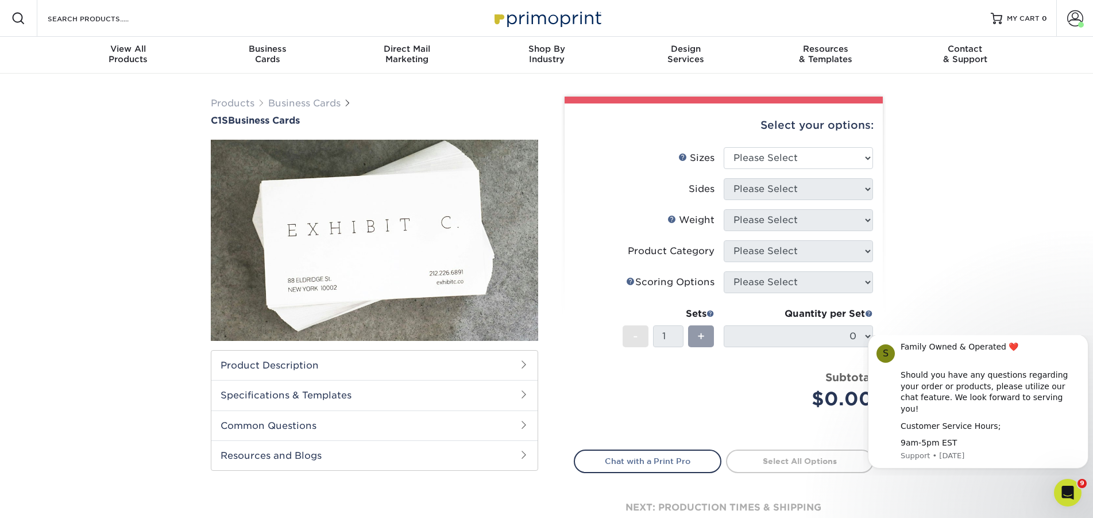
drag, startPoint x: 524, startPoint y: 364, endPoint x: 528, endPoint y: 356, distance: 9.5
click at [524, 363] on span at bounding box center [523, 364] width 9 height 9
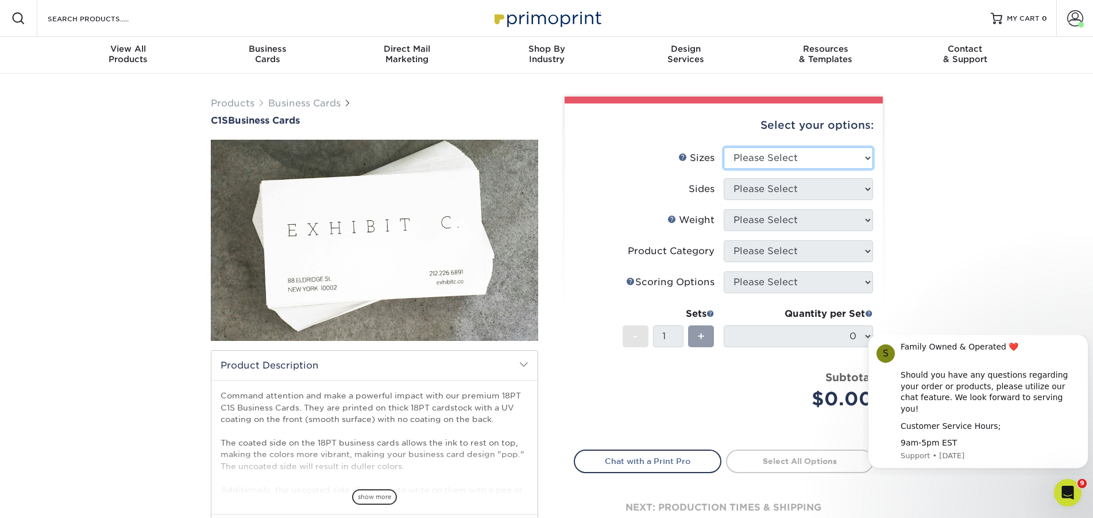
select select "2.00x3.50"
click option "2" x 3.5" - Standard" at bounding box center [0, 0] width 0 height 0
click at [724, 178] on select "Please Select Print Both Sides Print Front Only" at bounding box center [798, 189] width 149 height 22
select select "13abbda7-1d64-4f25-8bb2-c179b224825d"
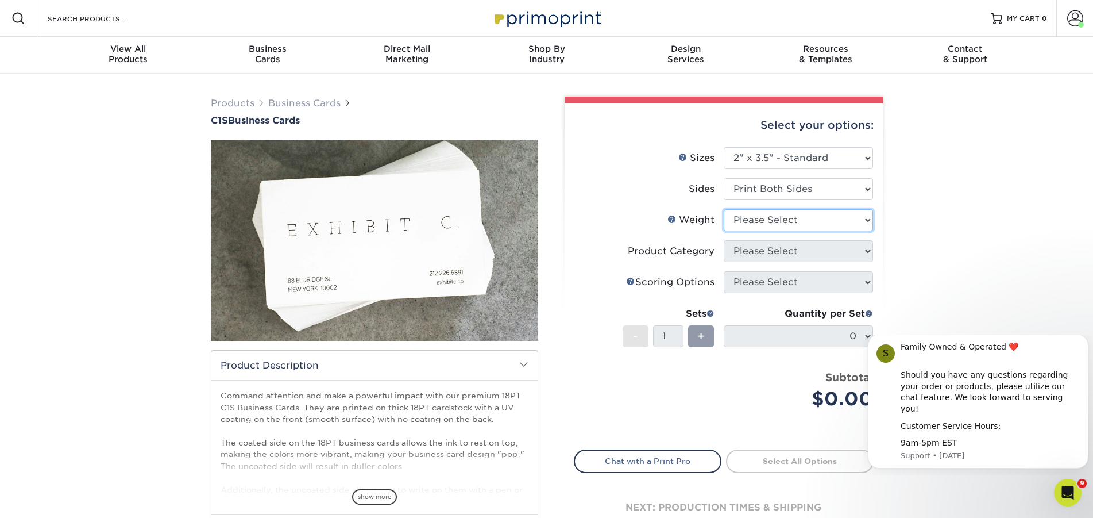
click at [724, 209] on select "Please Select 18PT C1S" at bounding box center [798, 220] width 149 height 22
select select "18PTC1S"
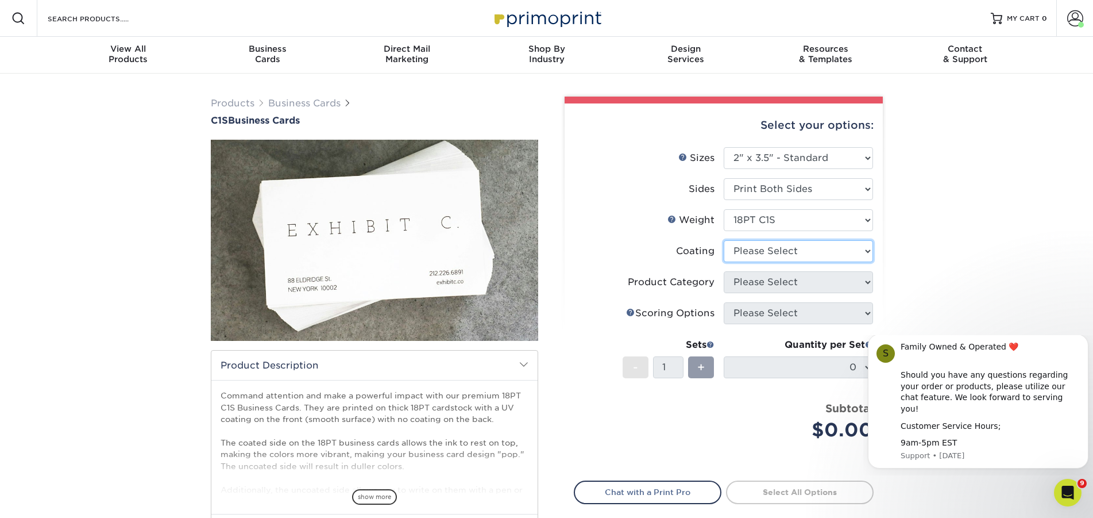
click at [724, 240] on select at bounding box center [798, 251] width 149 height 22
select select "3e7618de-abca-4bda-9f97-8b9129e913d8"
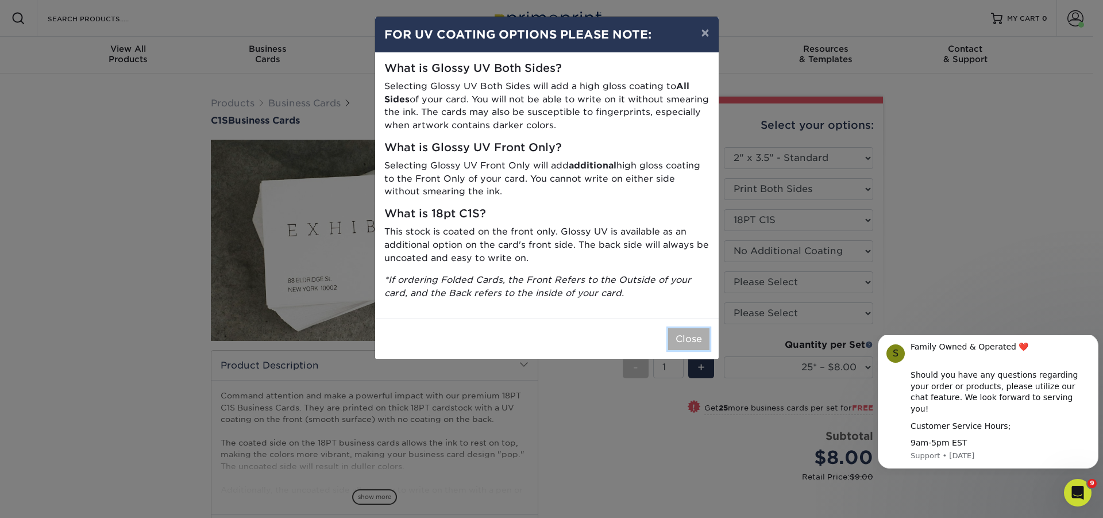
click at [685, 341] on button "Close" at bounding box center [688, 339] width 41 height 22
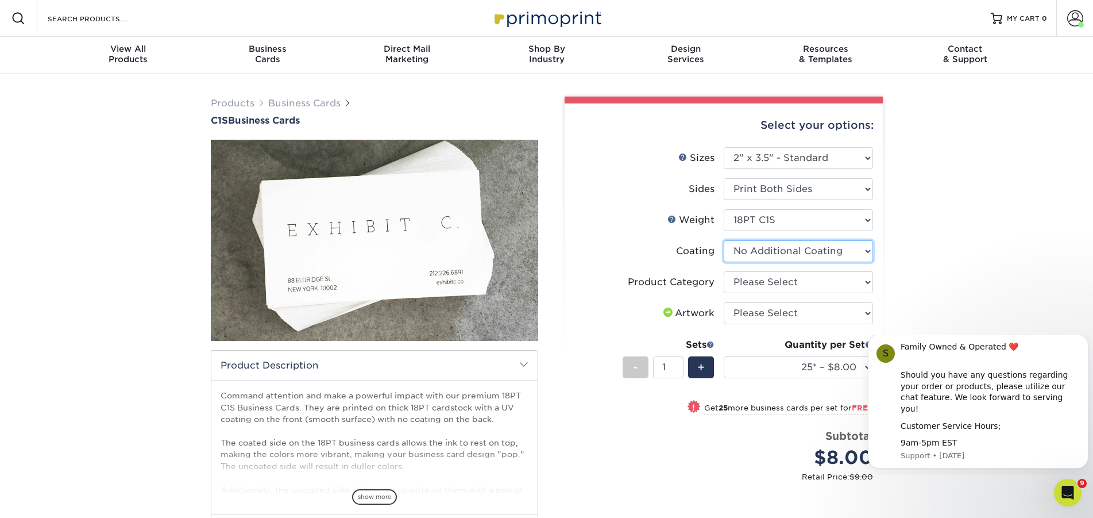
click at [724, 240] on select at bounding box center [798, 251] width 149 height 22
click at [765, 256] on select at bounding box center [798, 251] width 149 height 22
click at [724, 271] on select "Please Select Business Cards" at bounding box center [798, 282] width 149 height 22
select select "3b5148f1-0588-4f88-a218-97bcfdce65c1"
click option "Business Cards" at bounding box center [0, 0] width 0 height 0
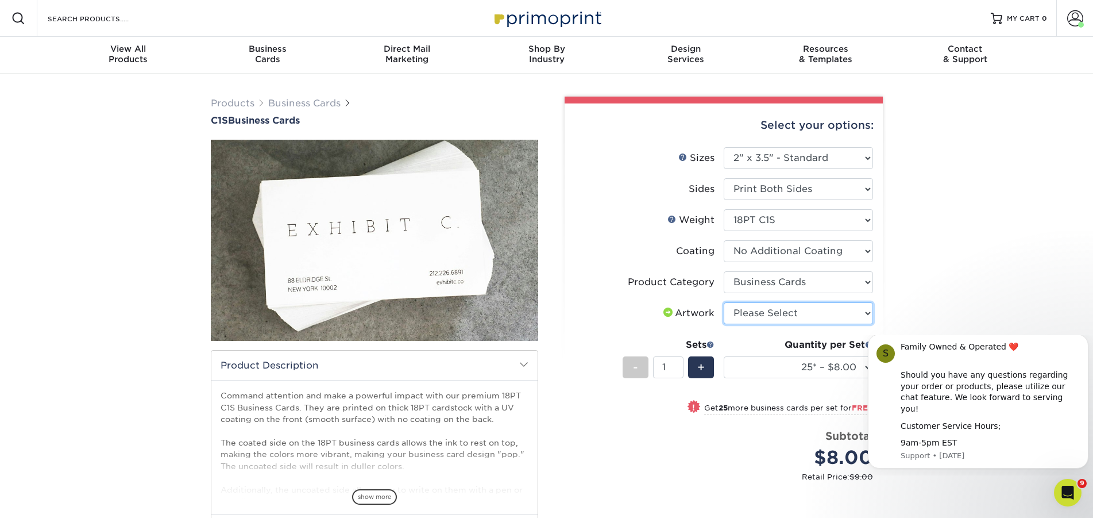
click at [724, 302] on select "Please Select I will upload files I need a design - $100" at bounding box center [798, 313] width 149 height 22
drag, startPoint x: 762, startPoint y: 316, endPoint x: 951, endPoint y: 259, distance: 197.6
click at [956, 259] on div "Products Business Cards C1S Business Cards" at bounding box center [546, 375] width 1093 height 602
click at [347, 225] on img at bounding box center [375, 240] width 328 height 328
click at [1074, 21] on span at bounding box center [1076, 18] width 16 height 16
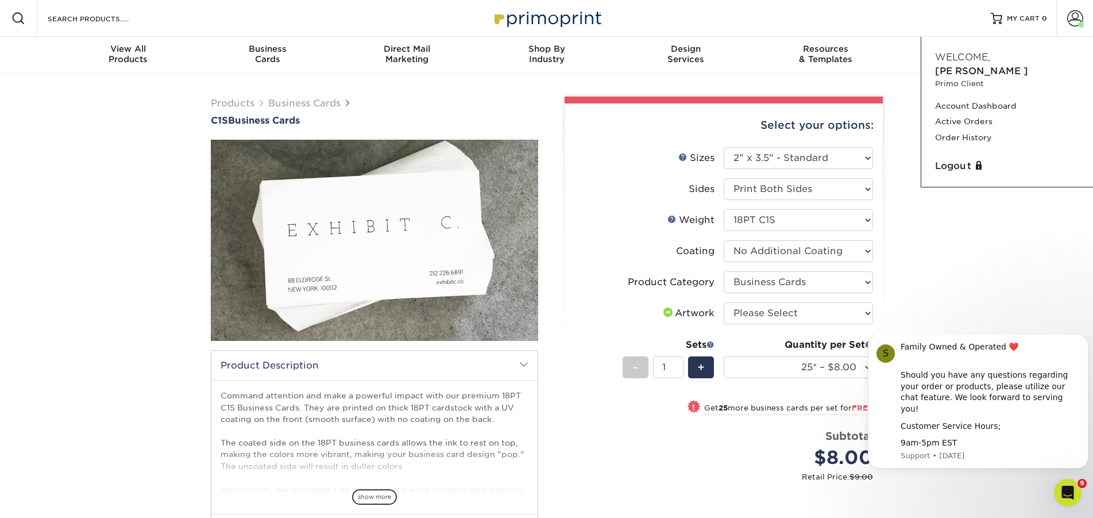
click at [1000, 226] on div "Products Business Cards C1S Business Cards" at bounding box center [546, 375] width 1093 height 602
click at [264, 45] on span "Business" at bounding box center [268, 49] width 140 height 10
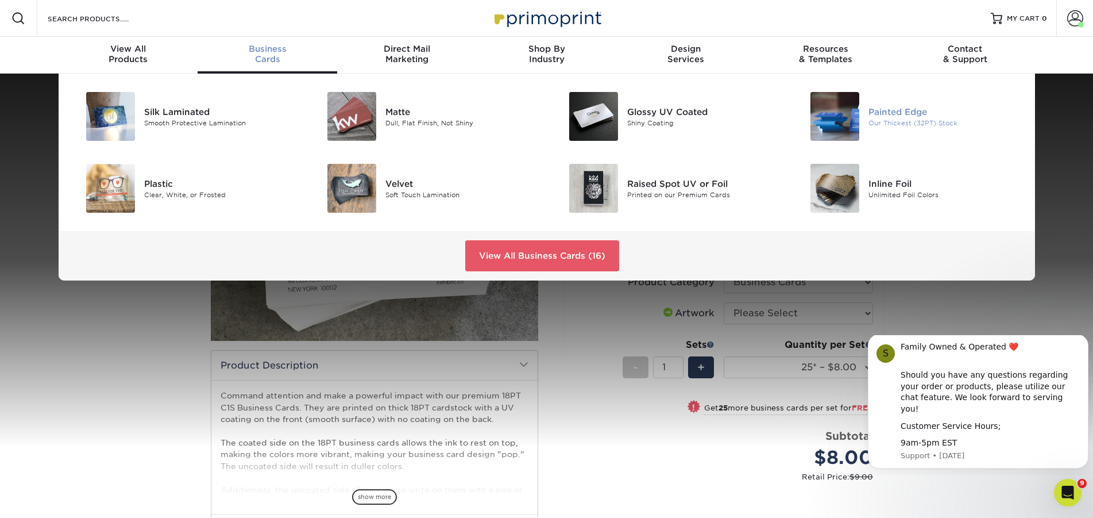
click at [873, 101] on div "Painted Edge Our Thickest (32PT) Stock" at bounding box center [949, 116] width 161 height 49
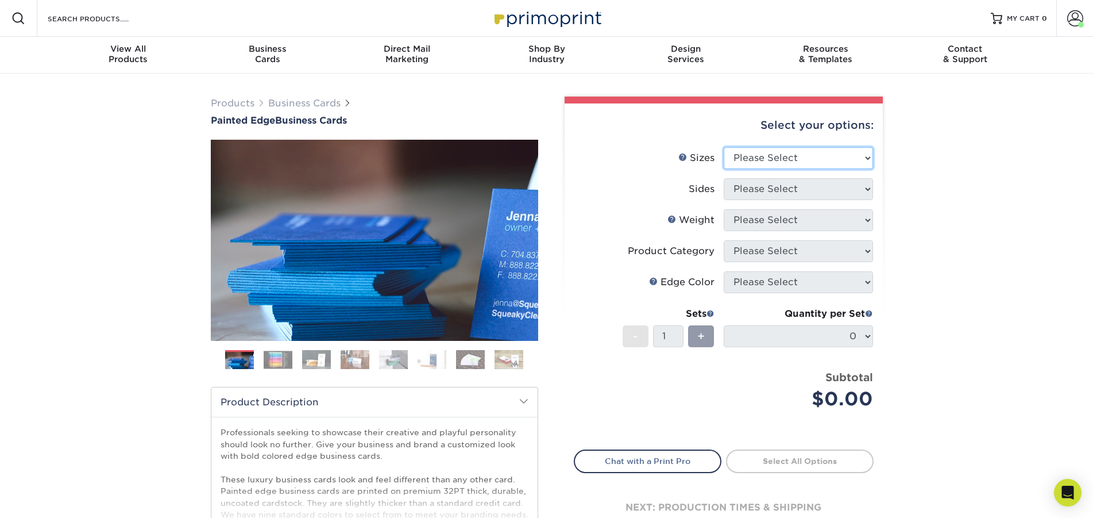
click at [724, 147] on select "Please Select 2" x 3.5" - Standard 2.125" x 3.375" - European 2.5" x 2.5" - Squ…" at bounding box center [798, 158] width 149 height 22
select select "2.00x3.50"
click option "2" x 3.5" - Standard" at bounding box center [0, 0] width 0 height 0
click at [724, 178] on select "Please Select Print Both Sides Print Front Only" at bounding box center [798, 189] width 149 height 22
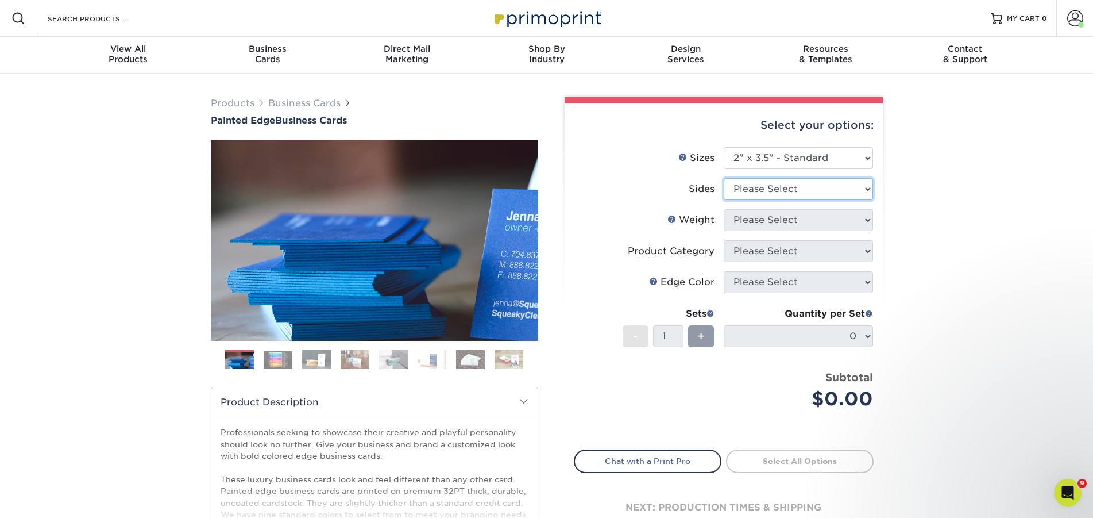
select select "13abbda7-1d64-4f25-8bb2-c179b224825d"
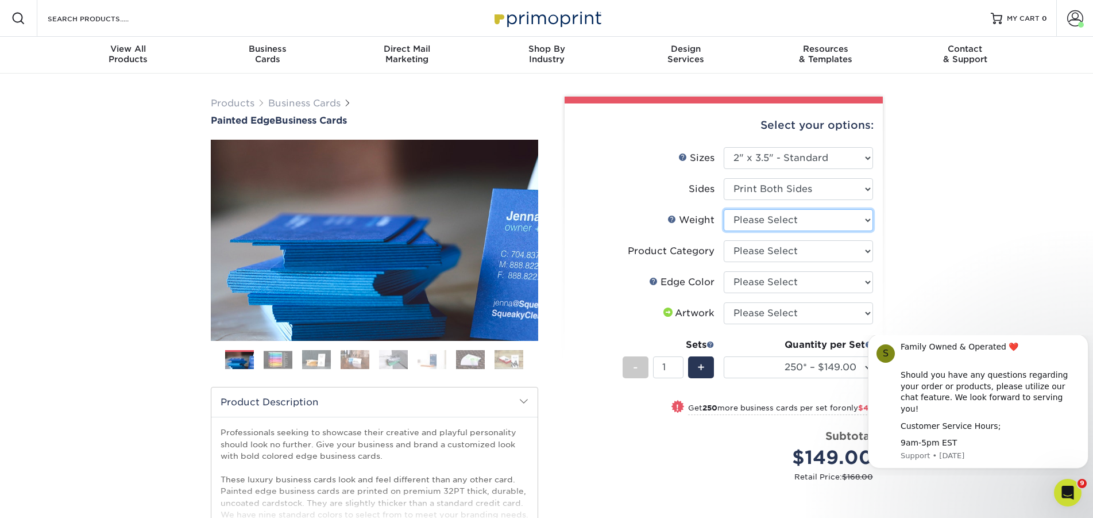
click at [724, 209] on select "Please Select 32PTUC" at bounding box center [798, 220] width 149 height 22
select select "32PTUC"
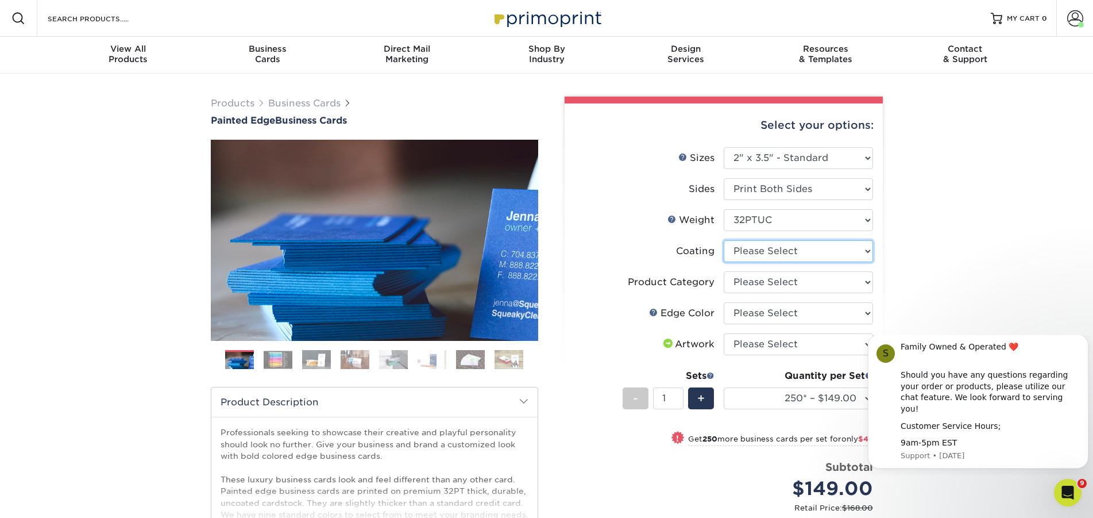
click at [724, 240] on select at bounding box center [798, 251] width 149 height 22
select select "3e7618de-abca-4bda-9f97-8b9129e913d8"
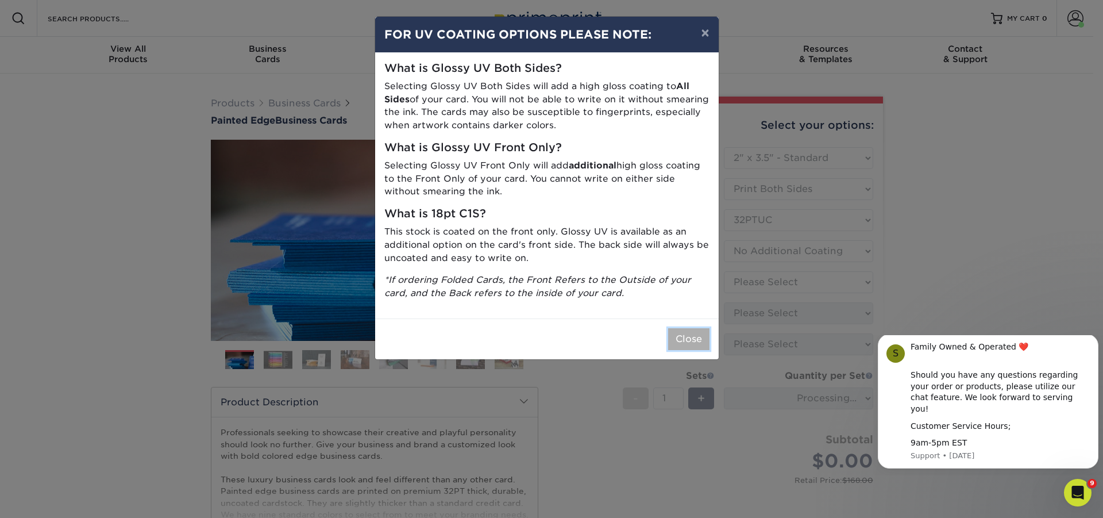
click at [684, 340] on button "Close" at bounding box center [688, 339] width 41 height 22
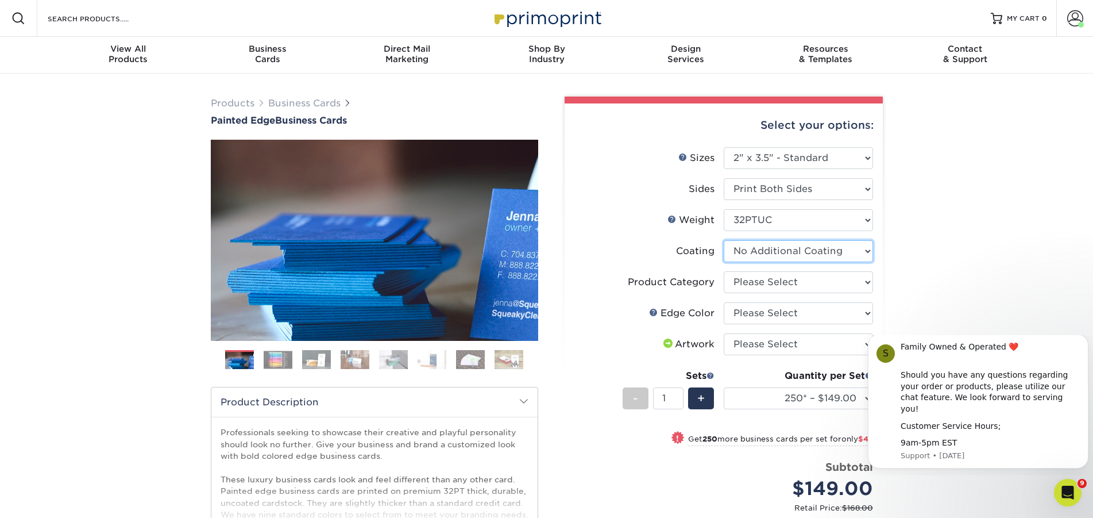
click at [724, 240] on select at bounding box center [798, 251] width 149 height 22
click at [742, 255] on select at bounding box center [798, 251] width 149 height 22
click at [724, 271] on select "Please Select Business Cards" at bounding box center [798, 282] width 149 height 22
select select "3b5148f1-0588-4f88-a218-97bcfdce65c1"
click option "Business Cards" at bounding box center [0, 0] width 0 height 0
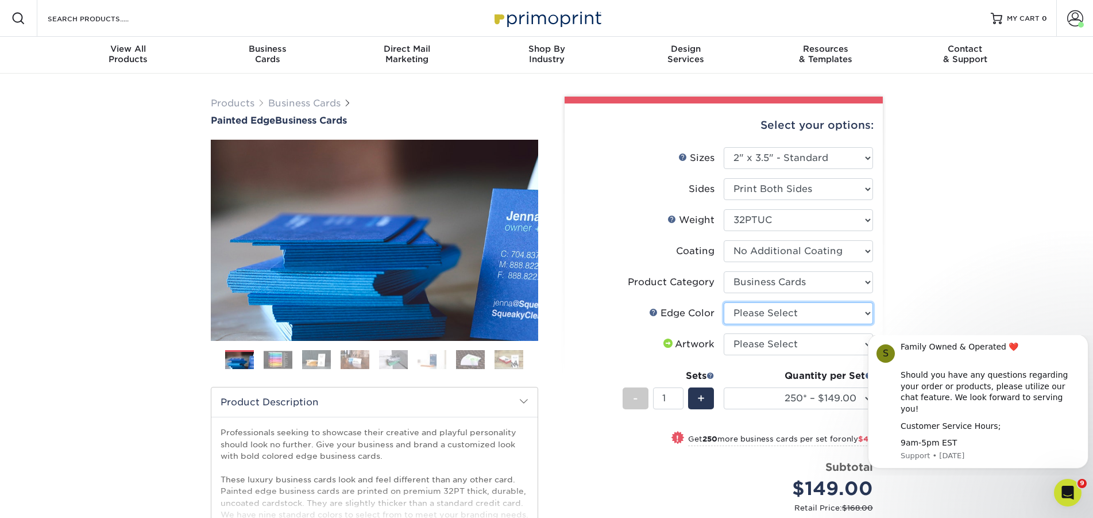
click at [724, 302] on select "Please Select Charcoal Black Brown Blue Pearlescent Blue Pearlescent Gold Pearl…" at bounding box center [798, 313] width 149 height 22
select select "29d9e76e-281e-4d02-923d-5e3eb4a981a9"
click option "Yellow" at bounding box center [0, 0] width 0 height 0
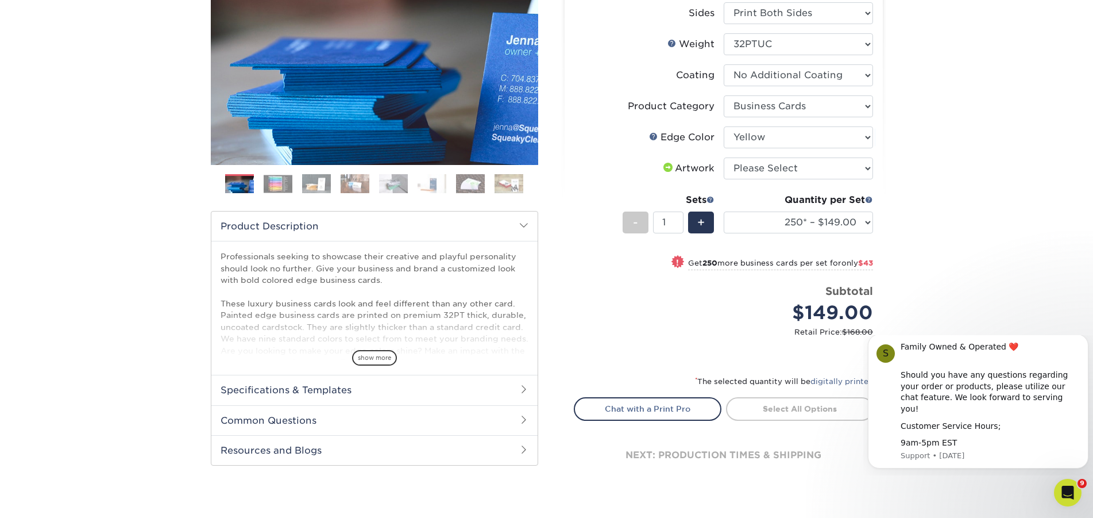
click at [440, 191] on img at bounding box center [432, 184] width 29 height 20
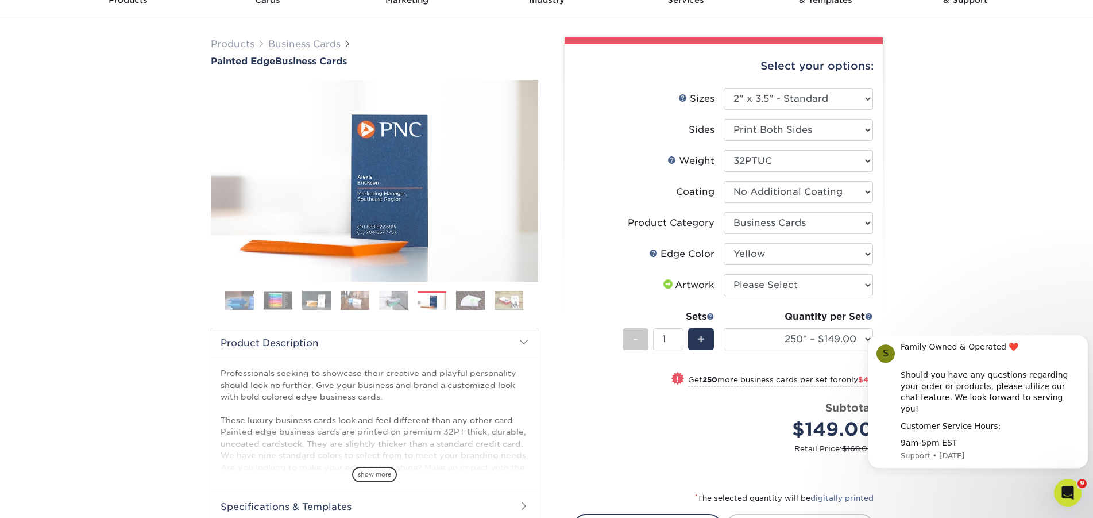
scroll to position [59, 0]
click at [501, 305] on img at bounding box center [509, 301] width 29 height 20
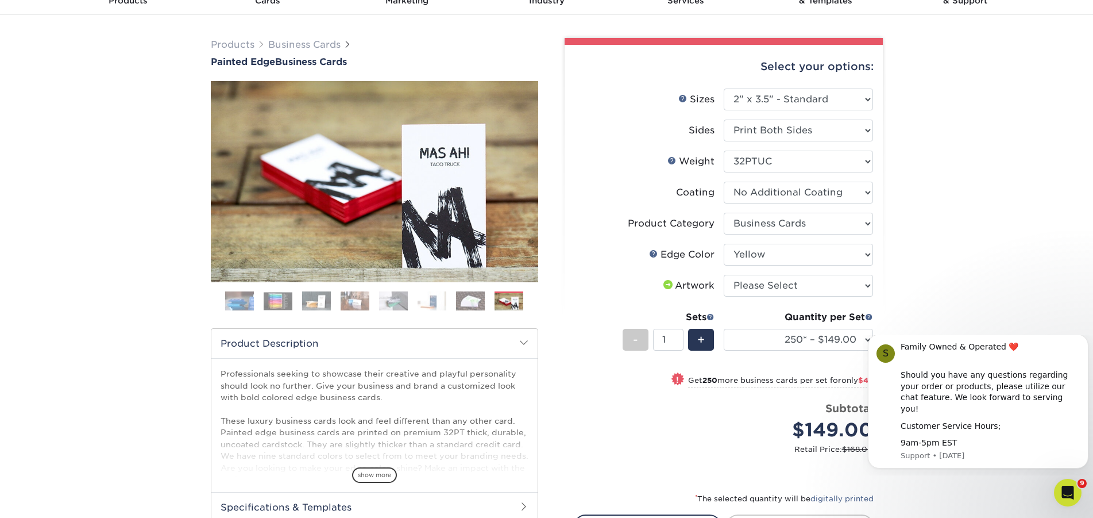
click at [465, 298] on img at bounding box center [470, 301] width 29 height 20
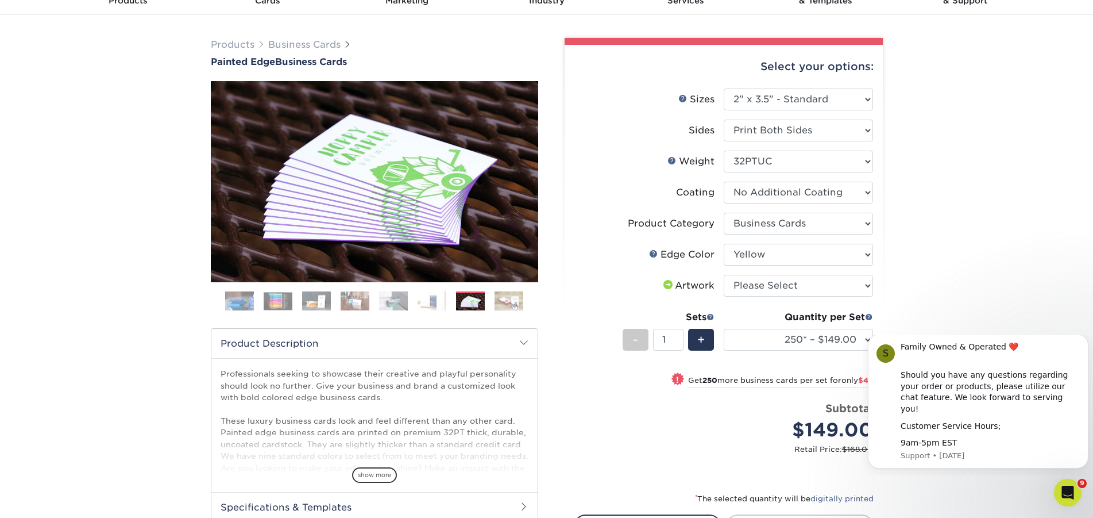
click at [433, 300] on img at bounding box center [432, 301] width 29 height 20
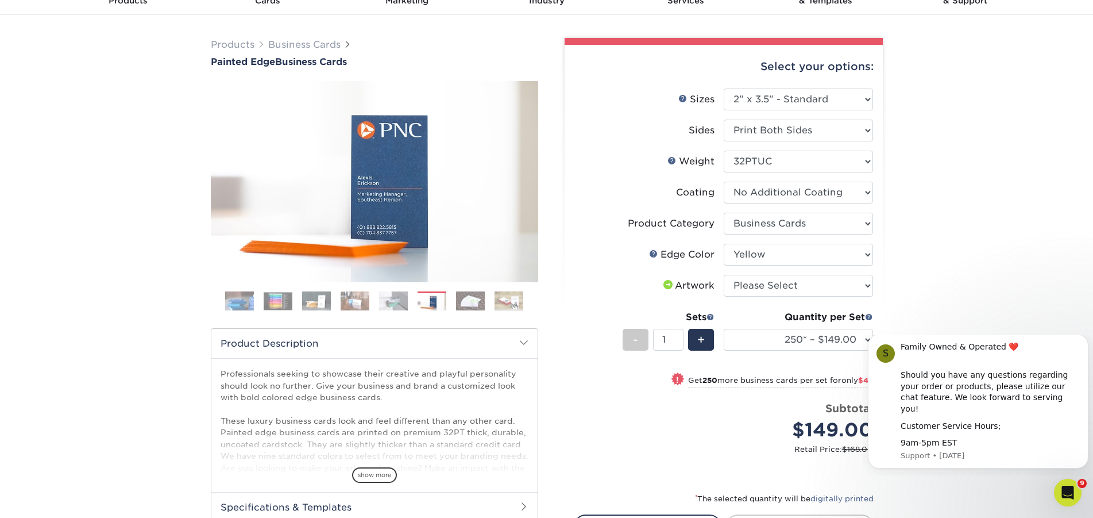
click at [403, 299] on img at bounding box center [393, 301] width 29 height 20
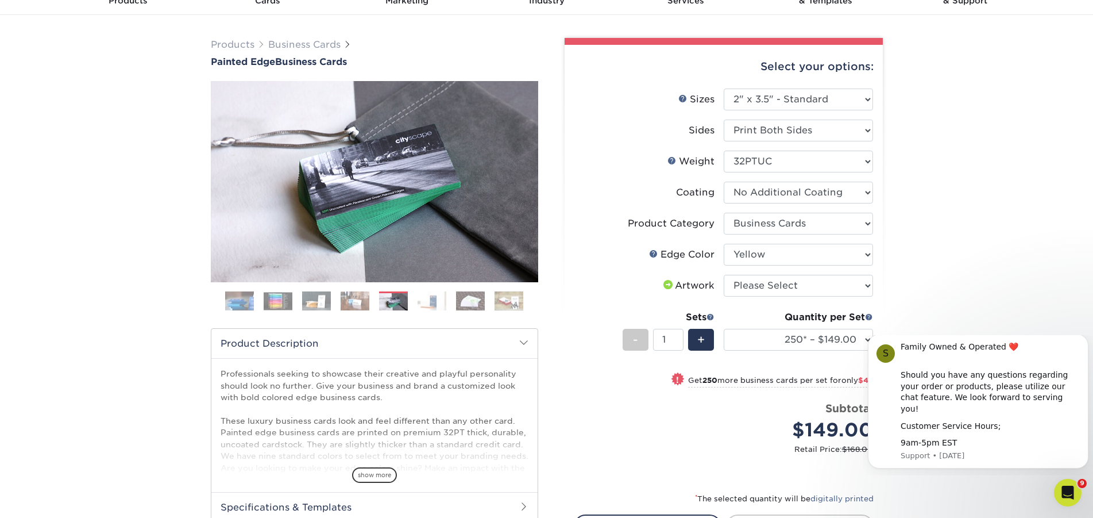
click at [360, 297] on img at bounding box center [355, 301] width 29 height 20
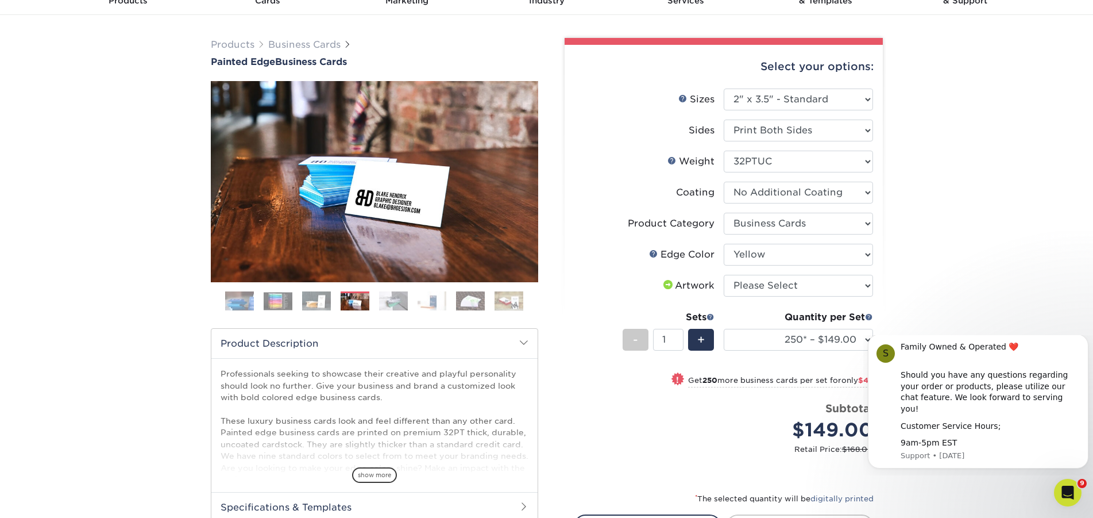
click at [313, 299] on img at bounding box center [316, 301] width 29 height 20
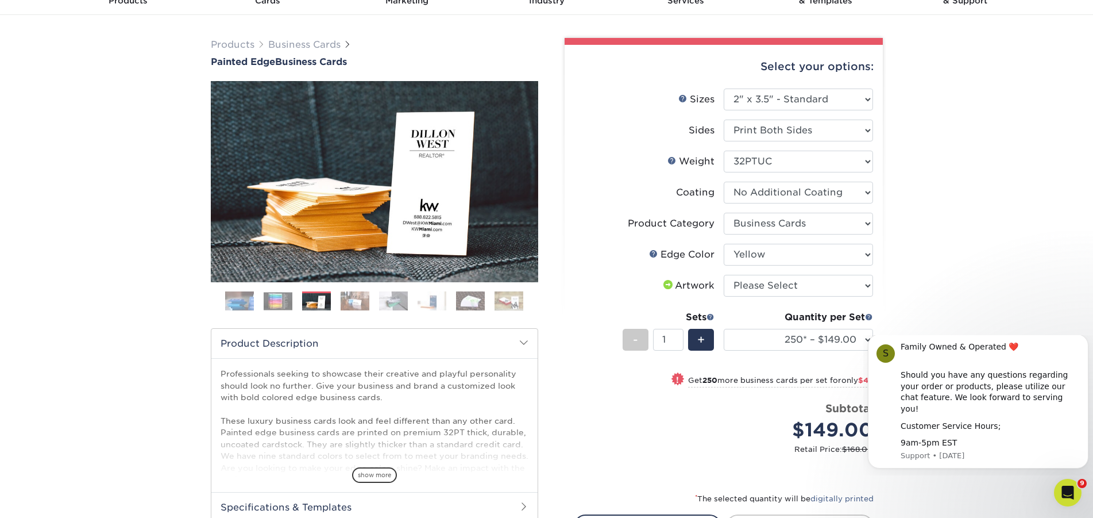
click at [399, 298] on img at bounding box center [393, 301] width 29 height 20
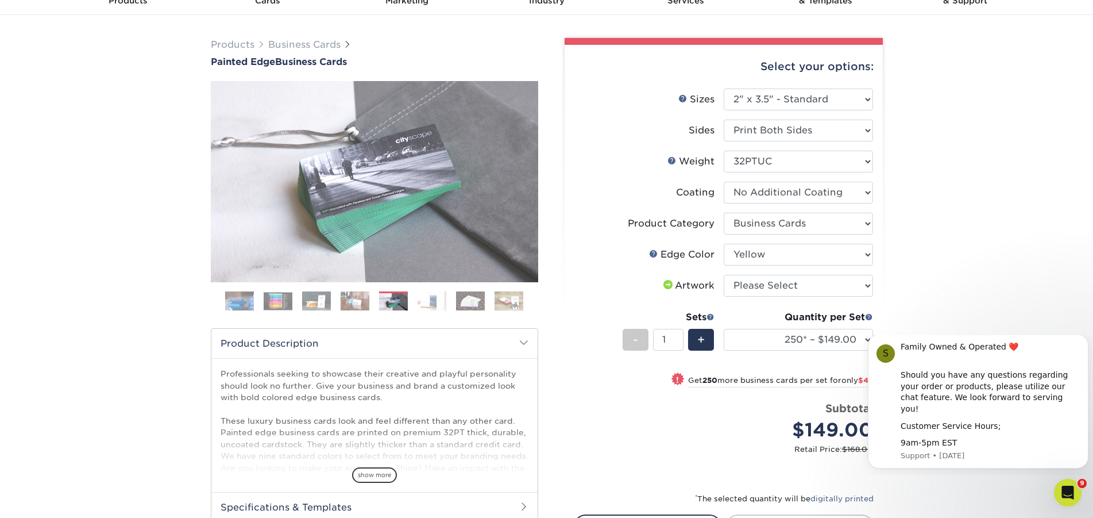
click at [430, 298] on img at bounding box center [432, 301] width 29 height 20
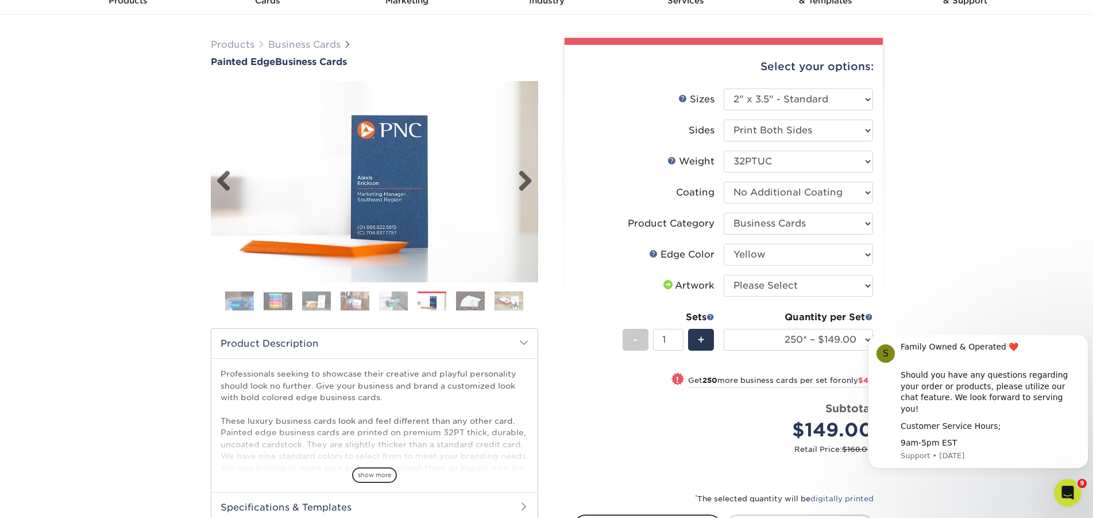
click at [389, 195] on img at bounding box center [375, 181] width 328 height 226
click at [517, 307] on img at bounding box center [509, 301] width 29 height 20
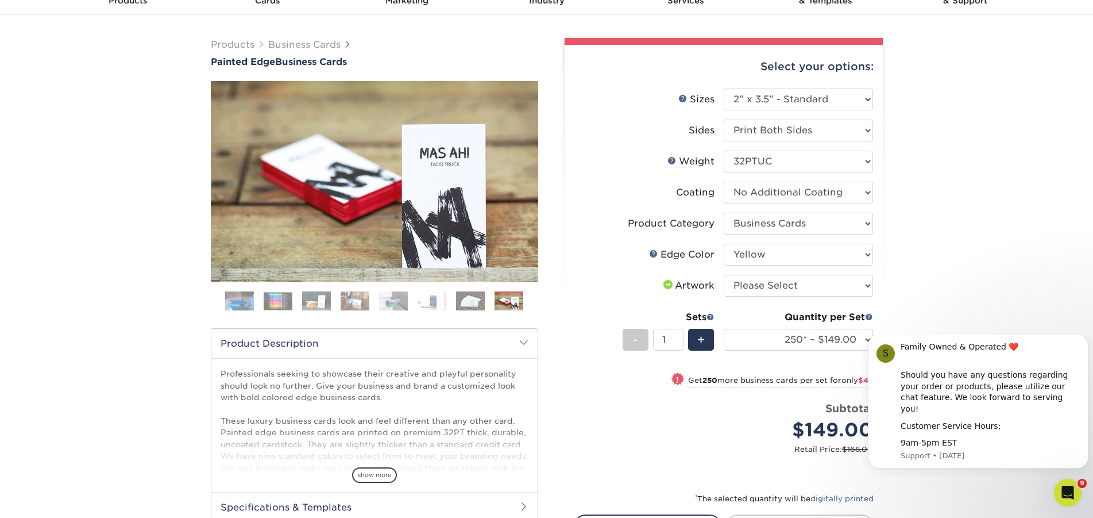
drag, startPoint x: 480, startPoint y: 304, endPoint x: 459, endPoint y: 298, distance: 21.6
click at [479, 302] on img at bounding box center [470, 301] width 29 height 20
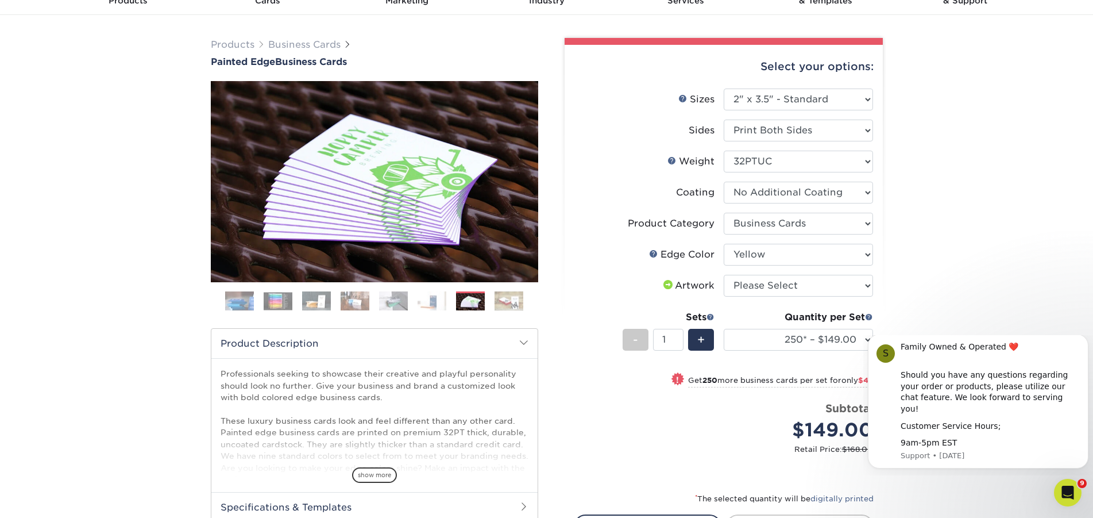
click at [323, 299] on img at bounding box center [316, 301] width 29 height 20
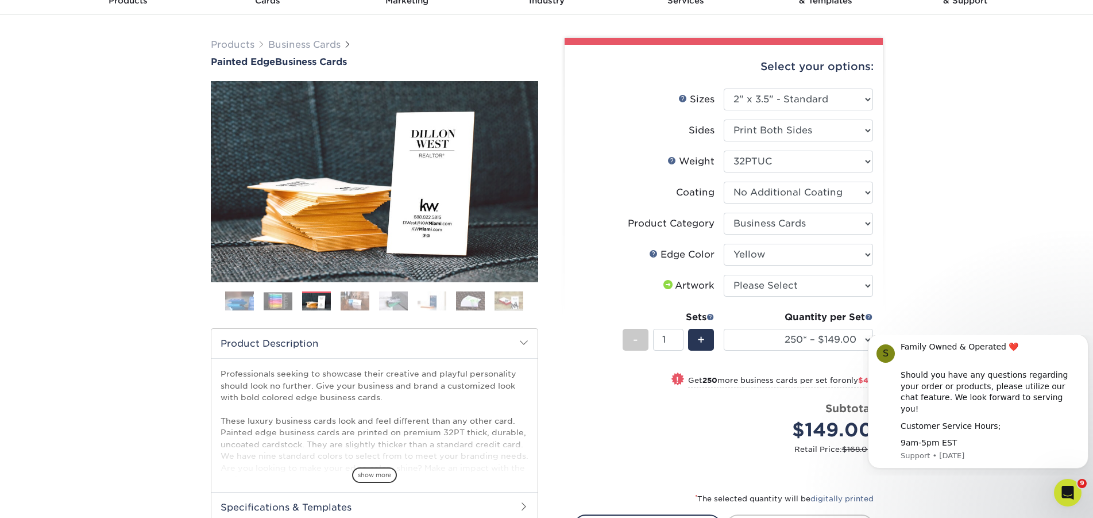
click at [287, 299] on img at bounding box center [278, 301] width 29 height 18
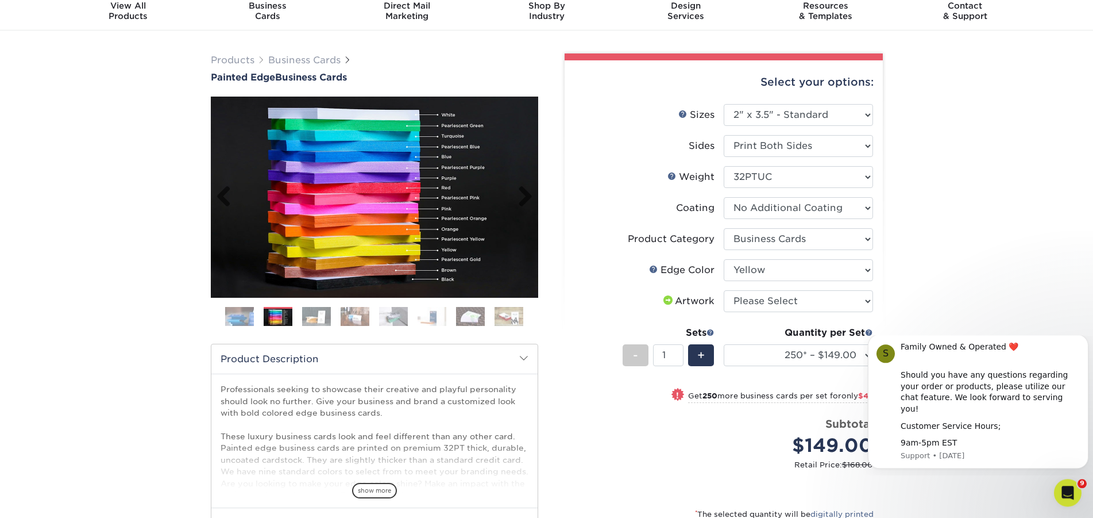
scroll to position [0, 0]
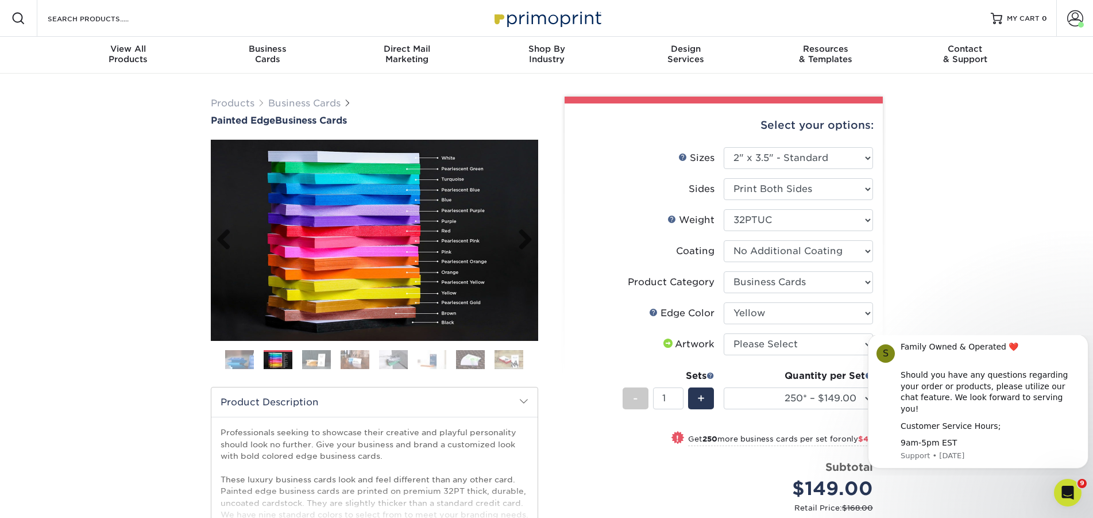
click at [350, 287] on img at bounding box center [375, 240] width 328 height 201
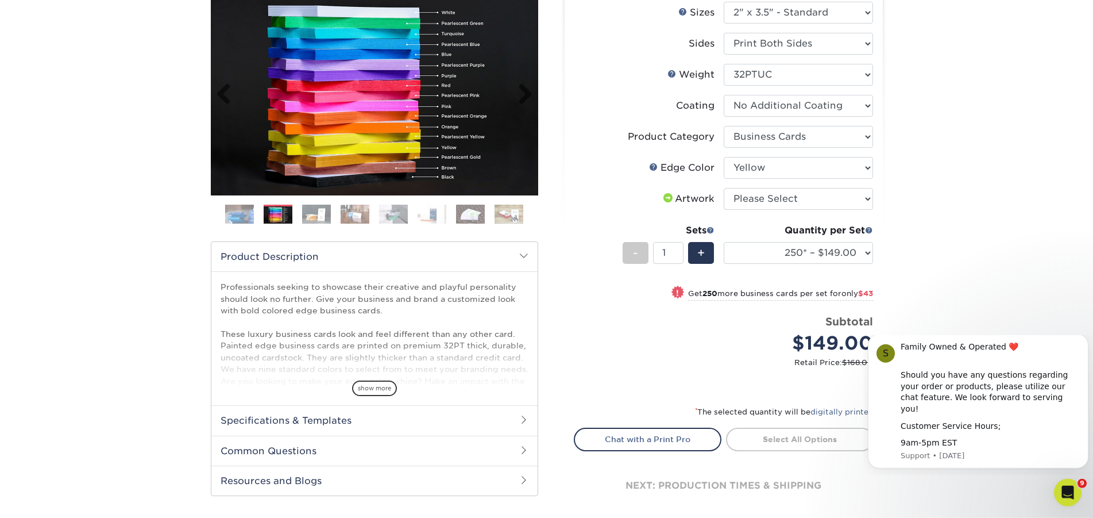
scroll to position [59, 0]
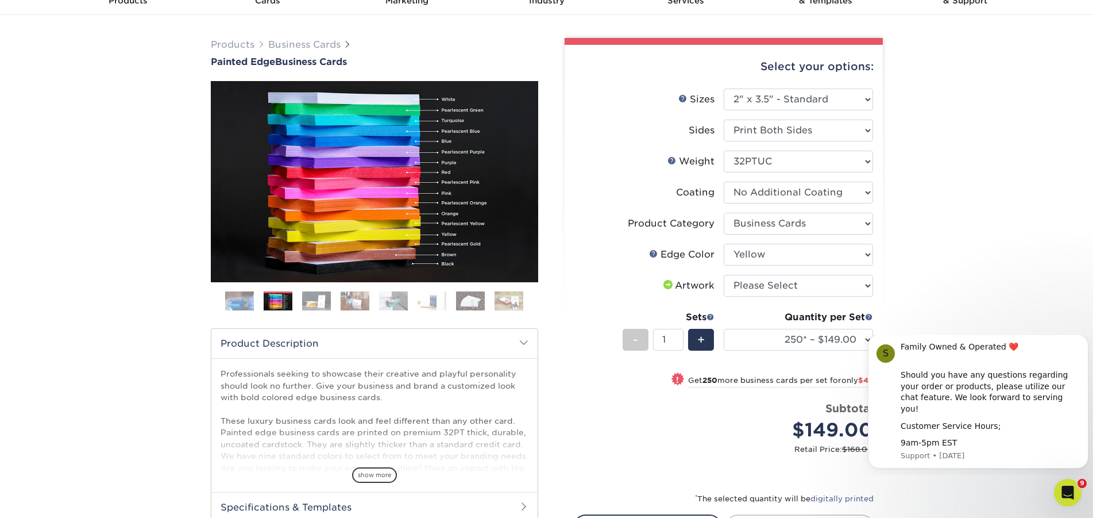
click at [425, 300] on img at bounding box center [432, 301] width 29 height 20
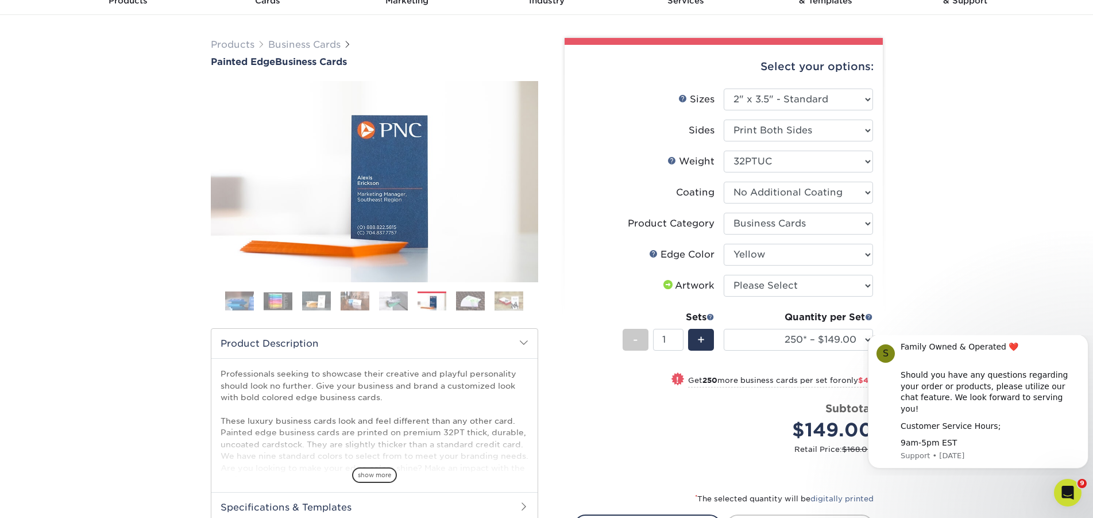
click at [346, 303] on img at bounding box center [355, 301] width 29 height 20
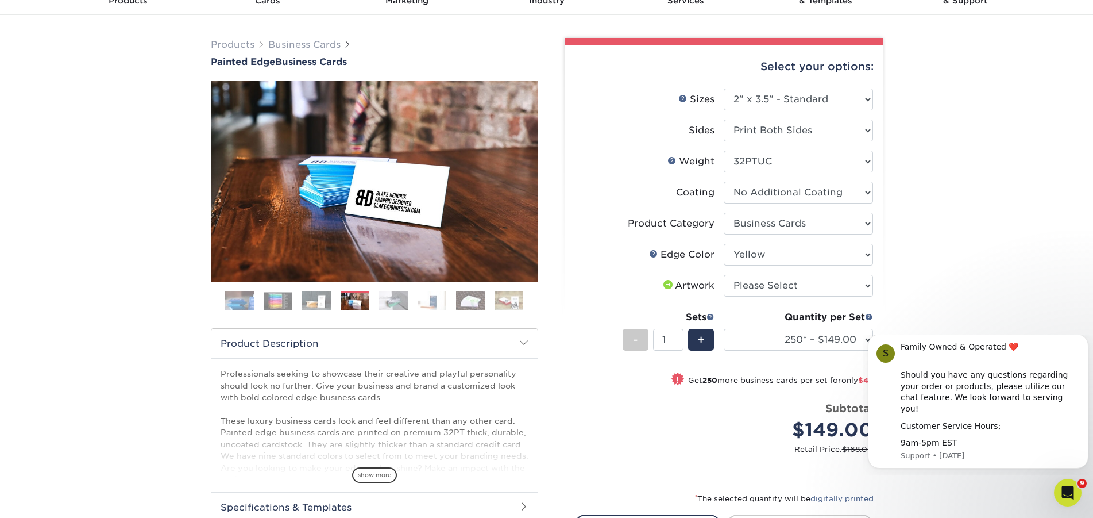
click at [313, 303] on img at bounding box center [316, 301] width 29 height 20
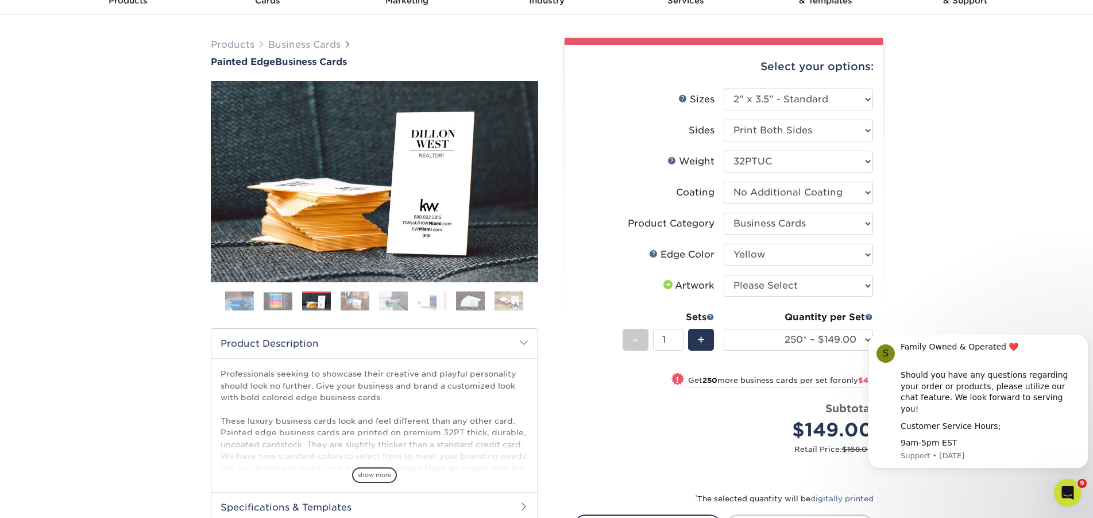
click at [279, 300] on img at bounding box center [278, 301] width 29 height 18
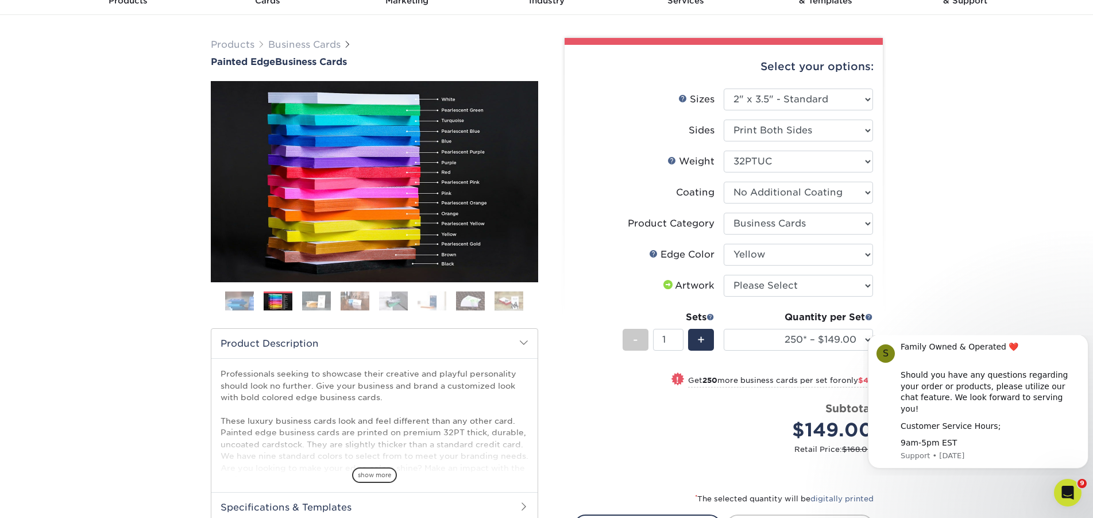
click at [504, 300] on img at bounding box center [509, 301] width 29 height 20
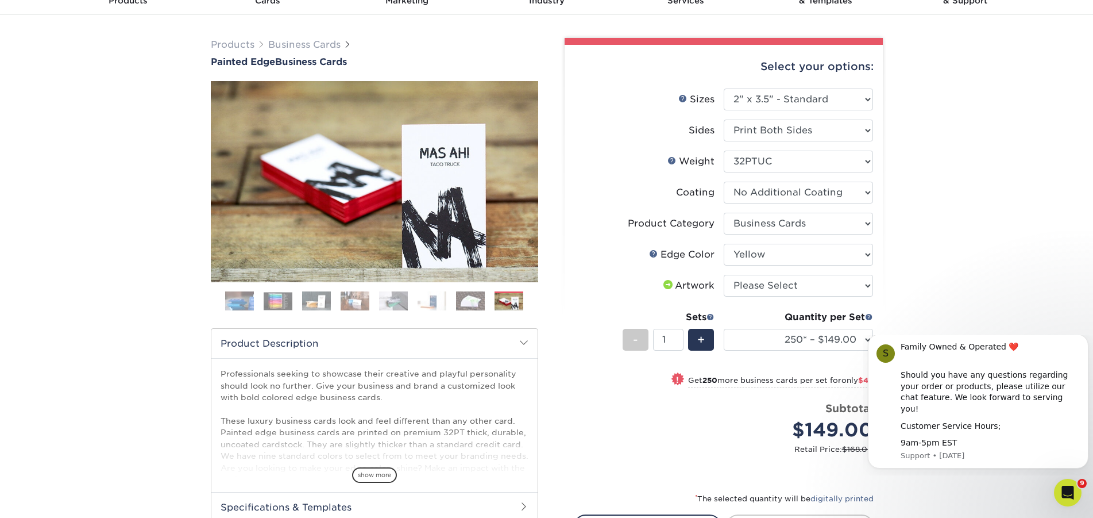
click at [479, 309] on img at bounding box center [470, 301] width 29 height 20
